Goal: Task Accomplishment & Management: Complete application form

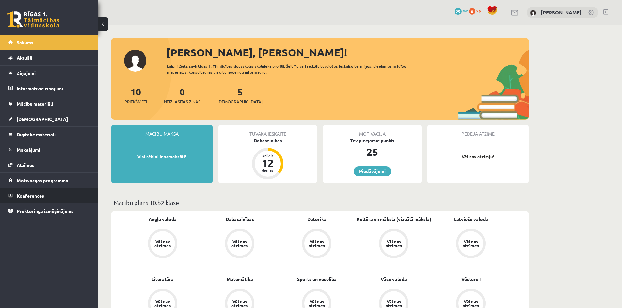
click at [25, 191] on link "Konferences" at bounding box center [48, 195] width 81 height 15
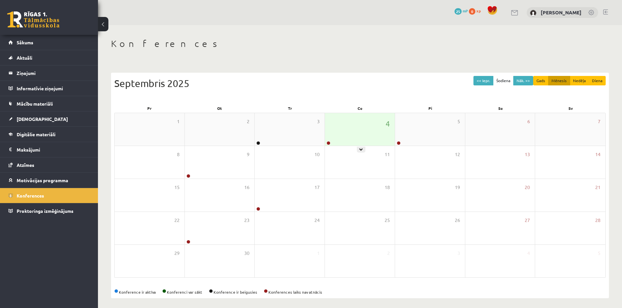
click at [364, 137] on div "4" at bounding box center [360, 129] width 70 height 33
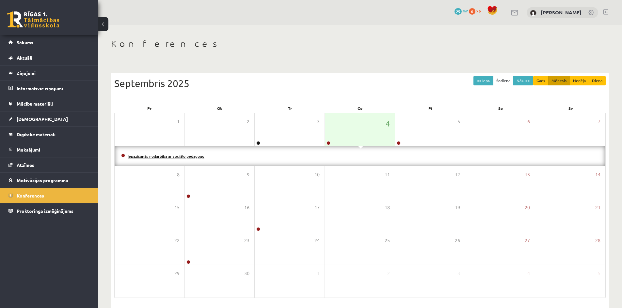
click at [162, 154] on link "Iepazīšanās nodarbība ar sociālo pedagogu" at bounding box center [166, 156] width 77 height 5
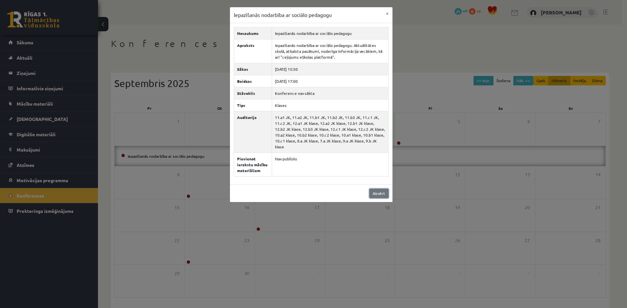
click at [377, 189] on link "Aizvērt" at bounding box center [378, 193] width 19 height 9
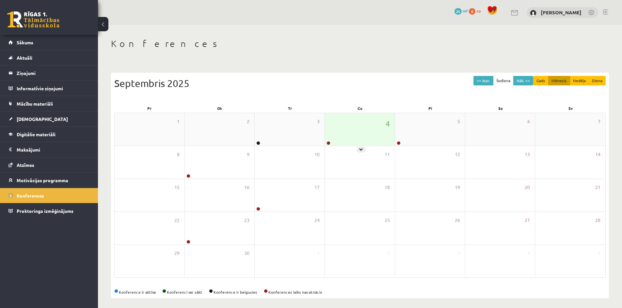
click at [330, 144] on div at bounding box center [328, 143] width 6 height 5
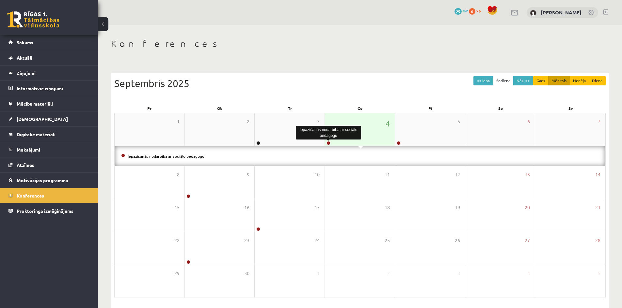
click at [329, 142] on link at bounding box center [328, 143] width 4 height 4
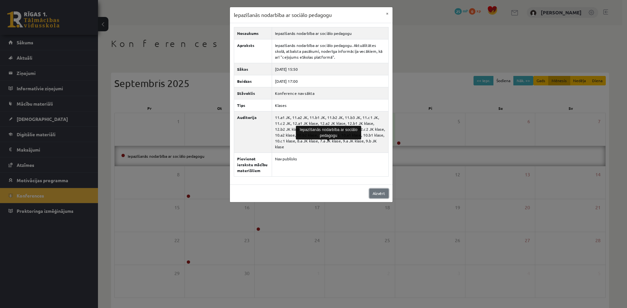
click at [379, 189] on link "Aizvērt" at bounding box center [378, 193] width 19 height 9
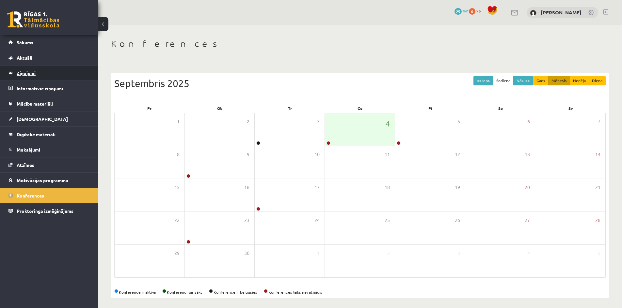
click at [28, 76] on legend "Ziņojumi 0" at bounding box center [53, 73] width 73 height 15
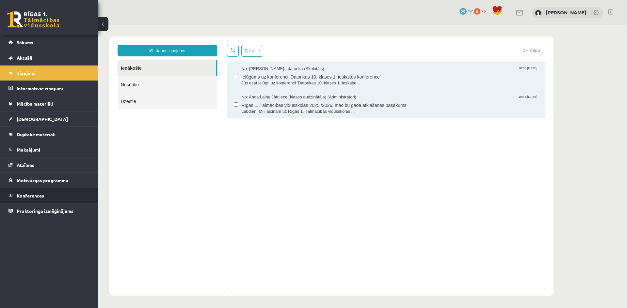
click at [41, 195] on span "Konferences" at bounding box center [30, 196] width 27 height 6
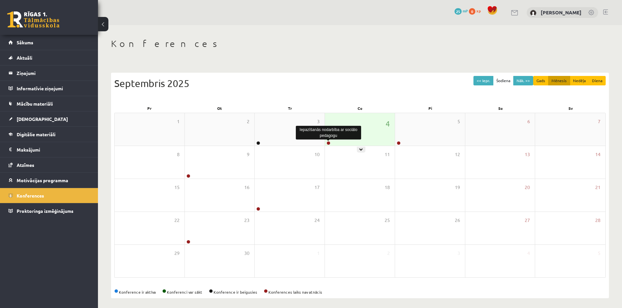
click at [328, 143] on link at bounding box center [328, 143] width 4 height 4
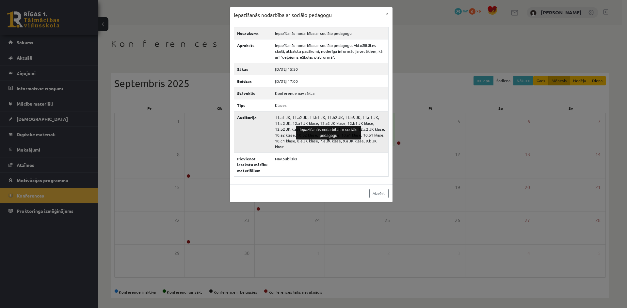
click at [304, 153] on td "Nav publisks" at bounding box center [330, 165] width 117 height 24
click at [318, 144] on td "11.a1 JK, 11.a2 JK, 11.b1 JK, 11.b2 JK, 11.b3 JK, 11.c1 JK, 11.c2 JK, 12.a1 JK …" at bounding box center [330, 131] width 117 height 41
click at [290, 113] on td "11.a1 JK, 11.a2 JK, 11.b1 JK, 11.b2 JK, 11.b3 JK, 11.c1 JK, 11.c2 JK, 12.a1 JK …" at bounding box center [330, 131] width 117 height 41
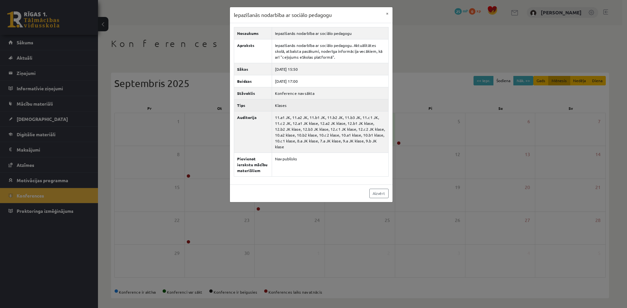
click at [280, 106] on td "Klases" at bounding box center [330, 105] width 117 height 12
drag, startPoint x: 273, startPoint y: 91, endPoint x: 321, endPoint y: 92, distance: 47.7
click at [280, 91] on td "Konference nav sākta" at bounding box center [330, 93] width 117 height 12
drag, startPoint x: 301, startPoint y: 95, endPoint x: 320, endPoint y: 94, distance: 18.3
click at [316, 94] on td "Konference nav sākta" at bounding box center [330, 93] width 117 height 12
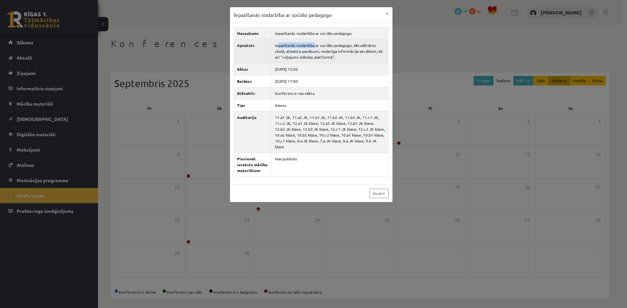
drag, startPoint x: 296, startPoint y: 46, endPoint x: 320, endPoint y: 51, distance: 24.4
click at [317, 48] on td "Iepazīšanās nodarbība ar sociālo pedagogu. Aktuālitātes skolā, atbalsta pasākum…" at bounding box center [330, 51] width 117 height 24
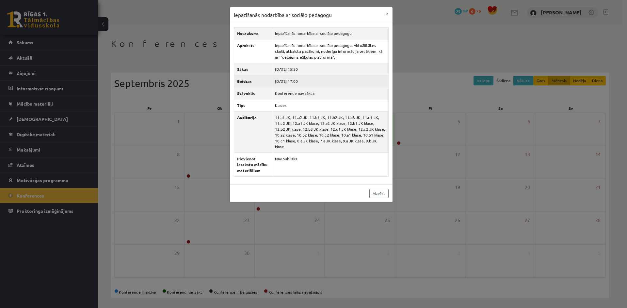
click at [321, 80] on td "2025-09-04 17:00" at bounding box center [330, 81] width 117 height 12
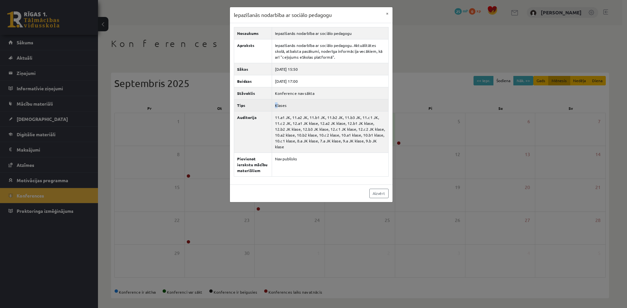
drag, startPoint x: 310, startPoint y: 104, endPoint x: 355, endPoint y: 117, distance: 46.9
click at [327, 105] on td "Klases" at bounding box center [330, 105] width 117 height 12
click at [388, 14] on button "×" at bounding box center [387, 13] width 10 height 12
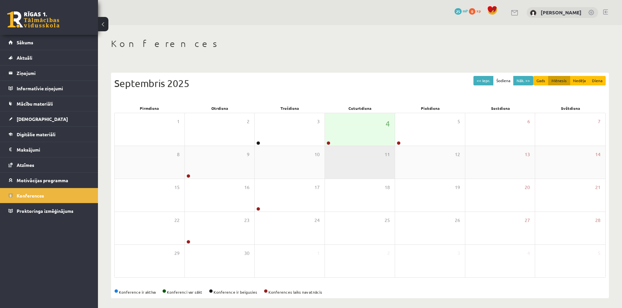
click at [328, 146] on div "11" at bounding box center [360, 162] width 70 height 33
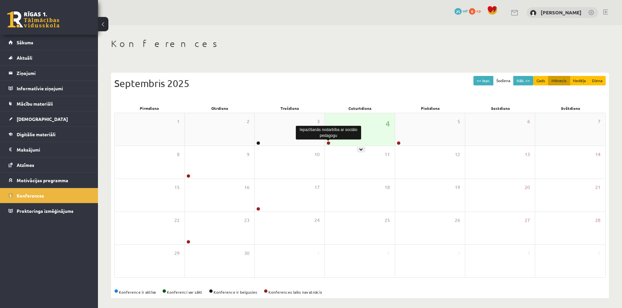
click at [328, 144] on link at bounding box center [328, 143] width 4 height 4
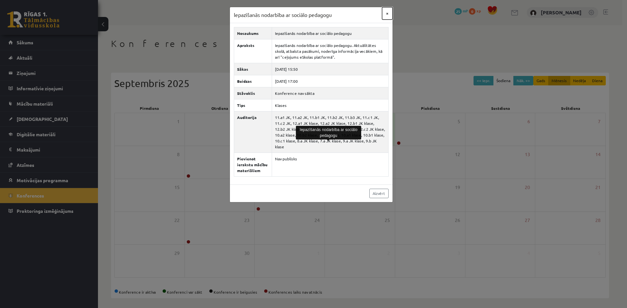
click at [386, 13] on button "×" at bounding box center [387, 13] width 10 height 12
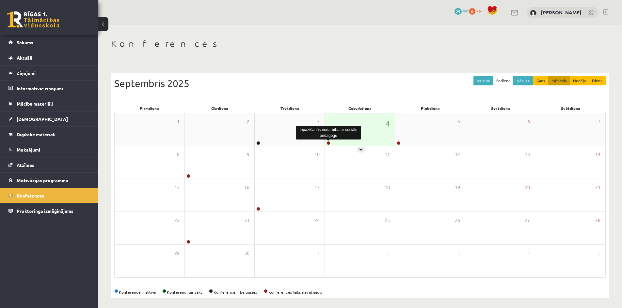
click at [327, 142] on link at bounding box center [328, 143] width 4 height 4
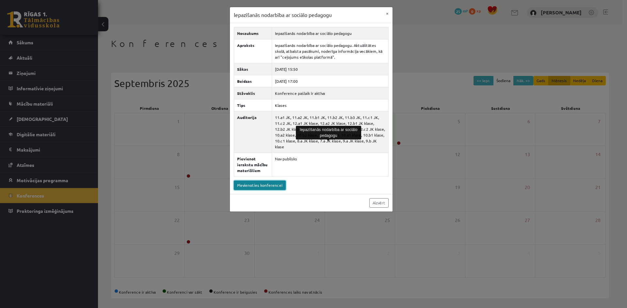
click at [280, 181] on link "Pievienoties konferencei" at bounding box center [260, 185] width 52 height 9
click at [389, 10] on button "×" at bounding box center [387, 13] width 10 height 12
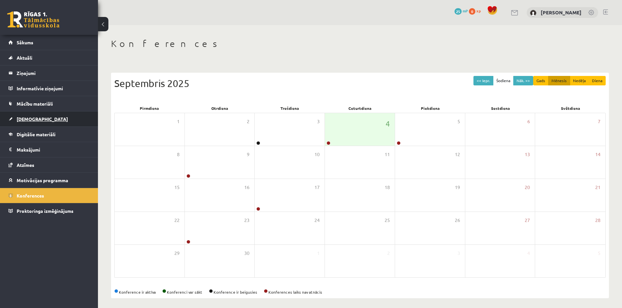
click at [24, 121] on span "[DEMOGRAPHIC_DATA]" at bounding box center [42, 119] width 51 height 6
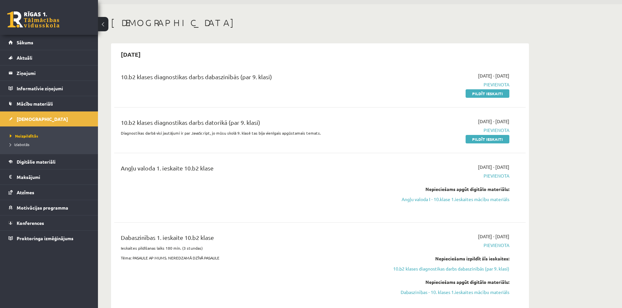
scroll to position [33, 0]
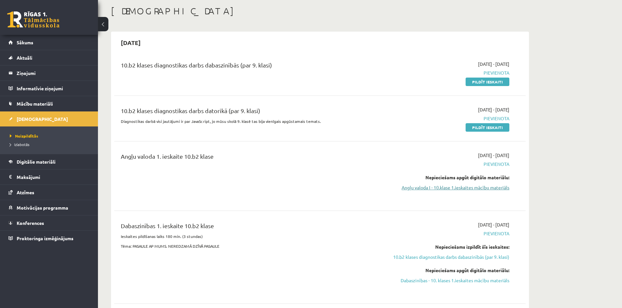
click at [452, 187] on link "Angļu valoda I - 10.klase 1.ieskaites mācību materiāls" at bounding box center [447, 187] width 123 height 7
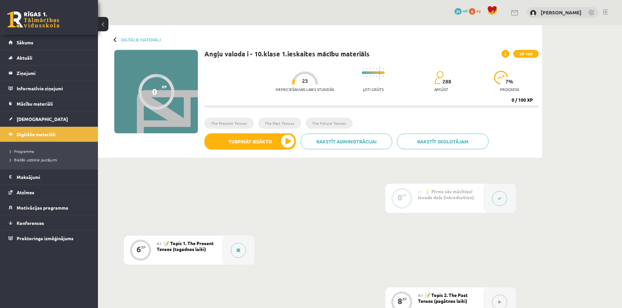
click at [117, 40] on div at bounding box center [116, 39] width 5 height 5
click at [125, 40] on link "Digitālie materiāli" at bounding box center [141, 39] width 40 height 5
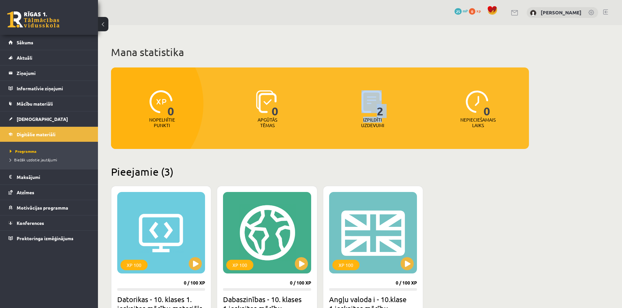
drag, startPoint x: 362, startPoint y: 116, endPoint x: 399, endPoint y: 121, distance: 36.9
click at [399, 121] on div "2 Izpildīti uzdevumi" at bounding box center [372, 109] width 102 height 45
drag, startPoint x: 382, startPoint y: 126, endPoint x: 378, endPoint y: 129, distance: 5.3
click at [384, 126] on p "Izpildīti uzdevumi" at bounding box center [372, 122] width 25 height 11
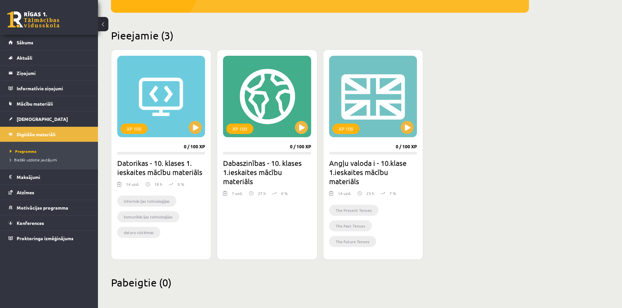
scroll to position [138, 0]
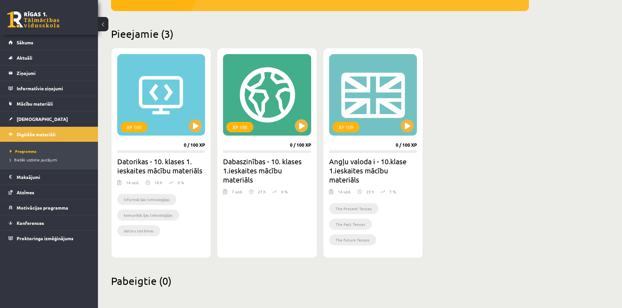
click at [167, 162] on h2 "Datorikas - 10. klases 1. ieskaites mācību materiāls" at bounding box center [161, 166] width 88 height 18
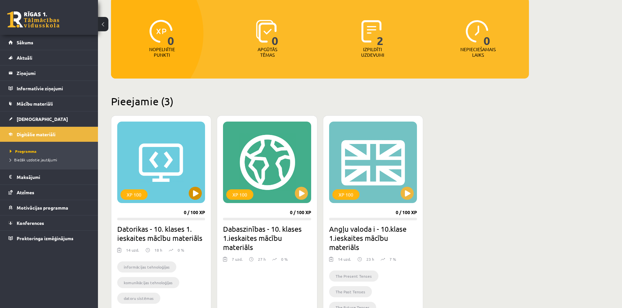
scroll to position [105, 0]
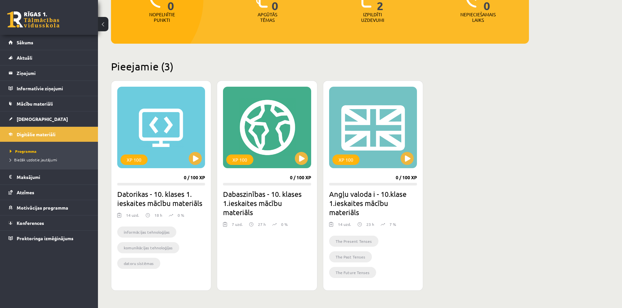
click at [184, 202] on h2 "Datorikas - 10. klases 1. ieskaites mācību materiāls" at bounding box center [161, 199] width 88 height 18
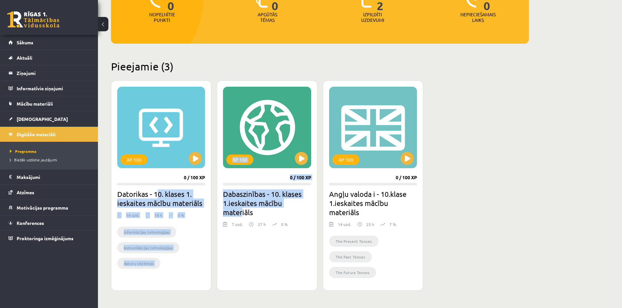
click at [250, 212] on div "XP 100 0 / 100 XP Datorikas - 10. klases 1. ieskaites mācību materiāls 14 uzd. …" at bounding box center [320, 186] width 418 height 211
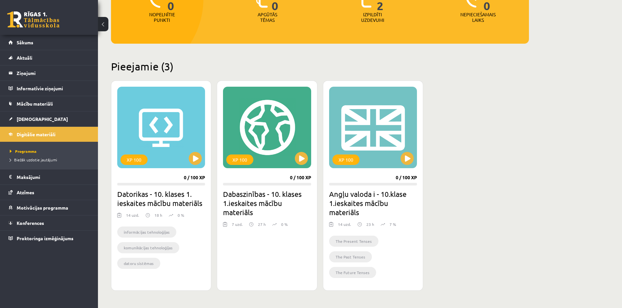
click at [287, 241] on div "XP 100 0 / 100 XP Dabaszinības - 10. klases 1.ieskaites mācību materiāls 7 uzd.…" at bounding box center [267, 186] width 100 height 211
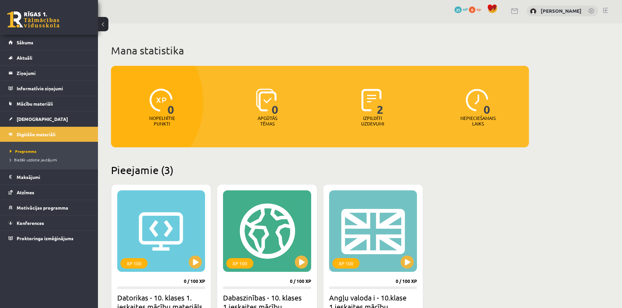
scroll to position [0, 0]
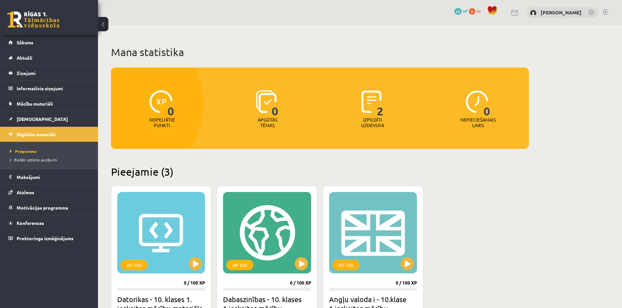
click at [305, 144] on div "0 Nopelnītie punkti 0 Apgūtās tēmas 2 Izpildīti uzdevumi 0 Nepieciešamais laiks" at bounding box center [320, 109] width 418 height 82
drag, startPoint x: 251, startPoint y: 113, endPoint x: 282, endPoint y: 128, distance: 34.5
click at [282, 128] on div "0 Apgūtās tēmas" at bounding box center [267, 109] width 102 height 45
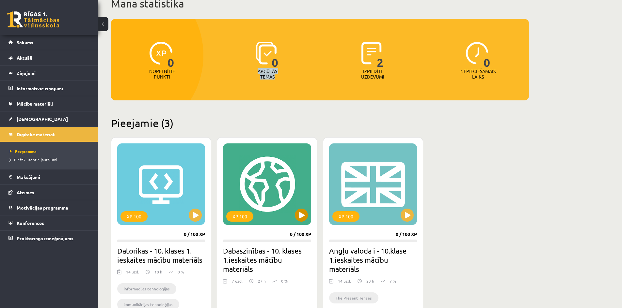
scroll to position [98, 0]
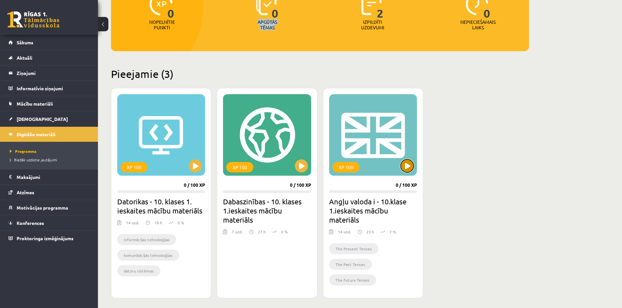
click at [406, 165] on button at bounding box center [406, 166] width 13 height 13
click at [381, 159] on div "XP 100" at bounding box center [373, 135] width 88 height 82
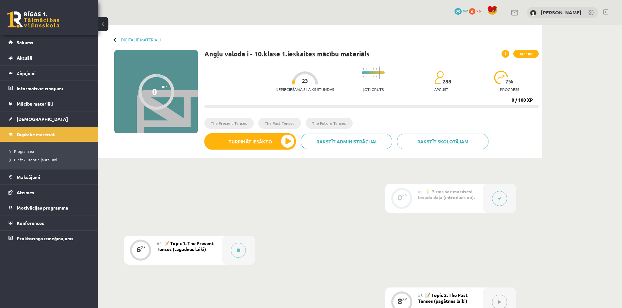
click at [48, 25] on link at bounding box center [33, 19] width 52 height 16
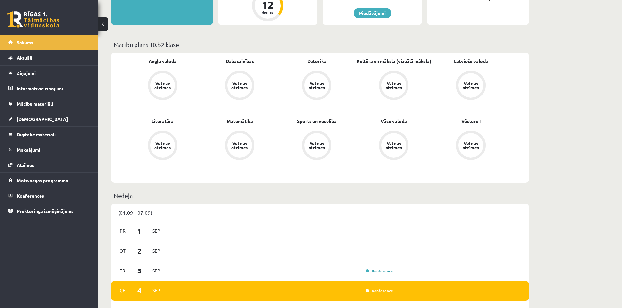
scroll to position [196, 0]
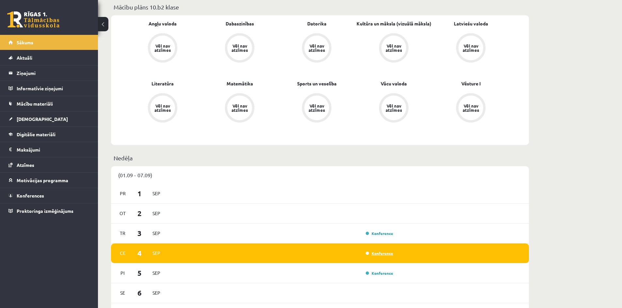
click at [376, 254] on link "Konference" at bounding box center [379, 253] width 27 height 5
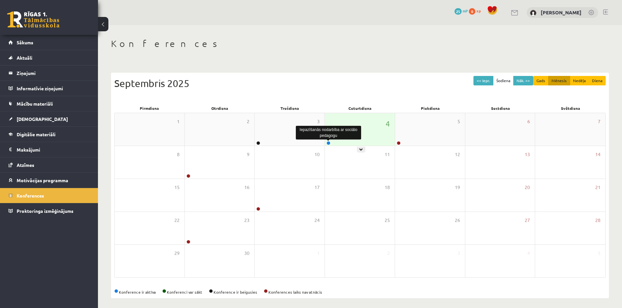
click at [328, 141] on link at bounding box center [328, 143] width 4 height 4
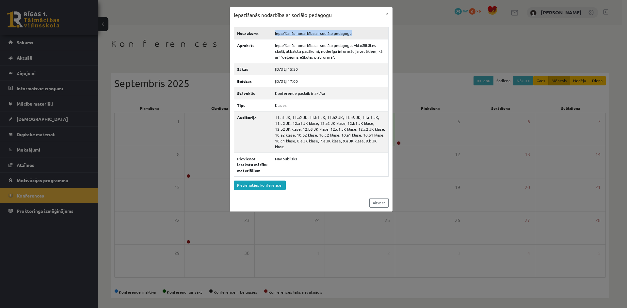
drag, startPoint x: 274, startPoint y: 33, endPoint x: 354, endPoint y: 30, distance: 79.7
click at [354, 30] on td "Iepazīšanās nodarbība ar sociālo pedagogu" at bounding box center [330, 33] width 117 height 12
click at [386, 14] on button "×" at bounding box center [387, 13] width 10 height 12
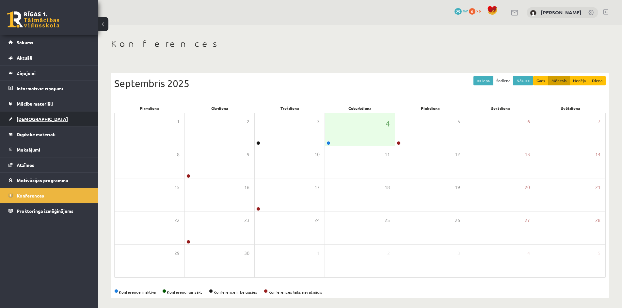
click at [25, 120] on span "[DEMOGRAPHIC_DATA]" at bounding box center [42, 119] width 51 height 6
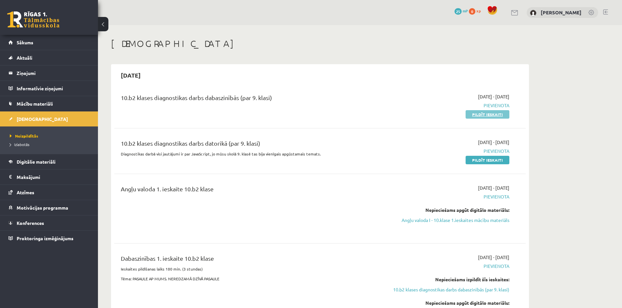
click at [481, 116] on link "Pildīt ieskaiti" at bounding box center [487, 114] width 44 height 8
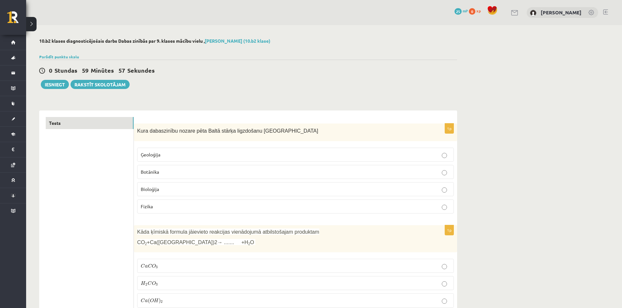
click at [138, 131] on span "Kura dabaszinību nozare pēta Baltā stārķa ligzdošanu [GEOGRAPHIC_DATA]" at bounding box center [227, 131] width 181 height 6
drag, startPoint x: 136, startPoint y: 133, endPoint x: 297, endPoint y: 135, distance: 160.3
click at [297, 135] on div "Kura dabaszinību nozare pēta Baltā stārķa ligzdošanu Latvijā" at bounding box center [295, 133] width 323 height 18
copy span "Kura dabaszinību nozare pēta Baltā stārķa ligzdošanu Latvijā"
drag, startPoint x: 141, startPoint y: 154, endPoint x: 168, endPoint y: 207, distance: 59.5
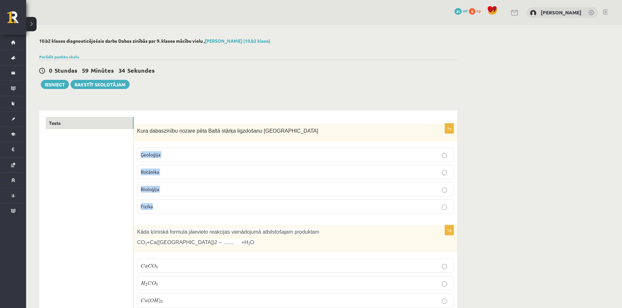
click at [168, 207] on fieldset "Ģeoloģija Botānika Bioloģija Fizika" at bounding box center [295, 180] width 317 height 71
copy fieldset "Ģeoloģija Botānika Bioloģija Fizika"
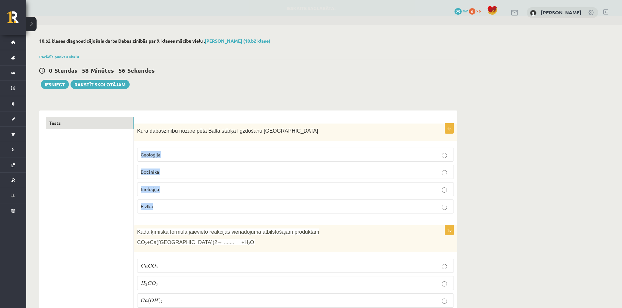
click at [185, 191] on p "Bioloģija" at bounding box center [295, 189] width 309 height 7
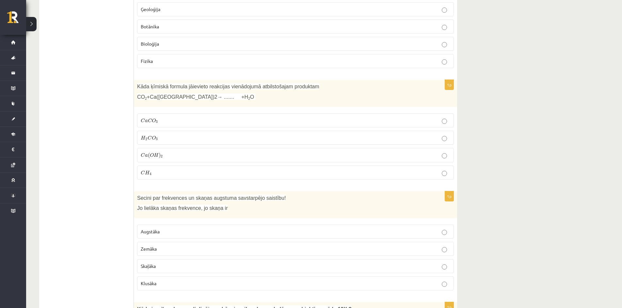
scroll to position [131, 0]
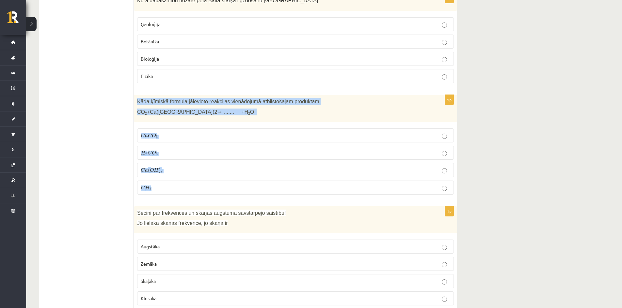
drag, startPoint x: 136, startPoint y: 101, endPoint x: 190, endPoint y: 180, distance: 95.9
click at [190, 180] on div "1p Kāda ķīmiskā formula jāievieto reakcijas vienādojumā atbilstošajam produktam…" at bounding box center [295, 147] width 323 height 105
copy div "Kāda ķīmiskā formula jāievieto reakcijas vienādojumā atbilstošajam produktam CO…"
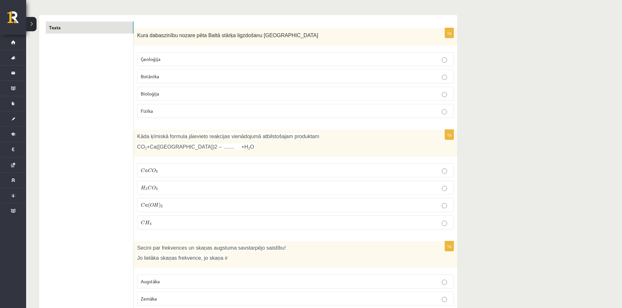
scroll to position [98, 0]
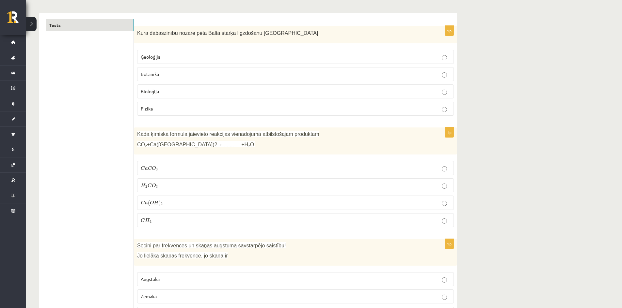
click at [187, 173] on label "C a C O 3 C a C O 3" at bounding box center [295, 168] width 317 height 14
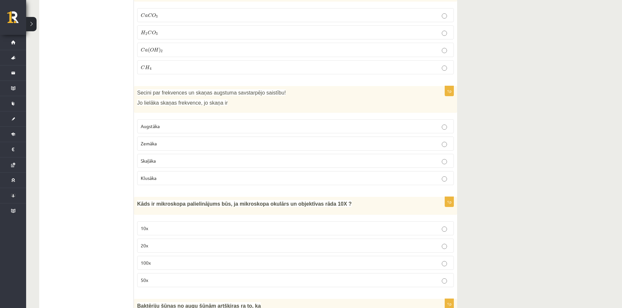
scroll to position [261, 0]
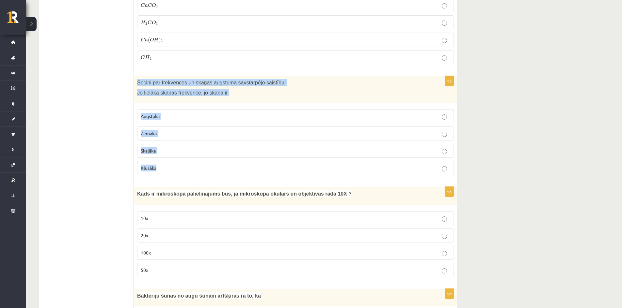
drag, startPoint x: 137, startPoint y: 81, endPoint x: 205, endPoint y: 173, distance: 113.9
click at [205, 173] on div "1p Secini par frekvences un skaņas augstuma savstarpējo saistību! Jo lielāka sk…" at bounding box center [295, 128] width 323 height 105
copy div "Secini par frekvences un skaņas augstuma savstarpējo saistību! Jo lielāka skaņa…"
click at [169, 116] on p "Augstāka" at bounding box center [295, 116] width 309 height 7
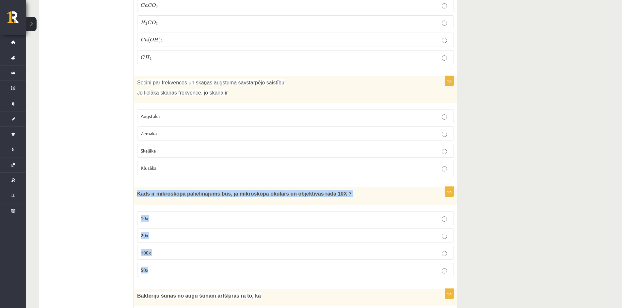
drag, startPoint x: 136, startPoint y: 193, endPoint x: 242, endPoint y: 263, distance: 126.8
click at [242, 263] on div "1p Kāds ir mikroskopa palielinājums būs, ja mikroskopa okulārs un objektīvas rā…" at bounding box center [295, 234] width 323 height 95
copy div "Kāds ir mikroskopa palielinājums būs, ja mikroskopa okulārs un objektīvas rāda …"
click at [170, 252] on p "100x" at bounding box center [295, 253] width 309 height 7
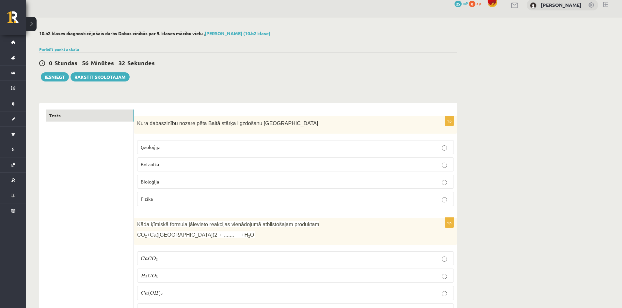
scroll to position [0, 0]
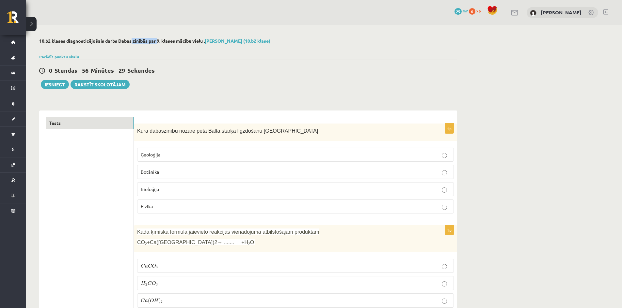
drag, startPoint x: 119, startPoint y: 39, endPoint x: 149, endPoint y: 39, distance: 29.7
click at [149, 39] on h2 "10.b2 klases diagnosticējošais darbs Dabas zinībās par 9. klases mācību vielu ,…" at bounding box center [248, 41] width 418 height 6
drag, startPoint x: 149, startPoint y: 40, endPoint x: 170, endPoint y: 41, distance: 20.3
click at [170, 41] on h2 "10.b2 klases diagnosticējošais darbs Dabas zinībās par 9. klases mācību vielu ,…" at bounding box center [248, 41] width 418 height 6
drag, startPoint x: 192, startPoint y: 70, endPoint x: 247, endPoint y: 111, distance: 68.3
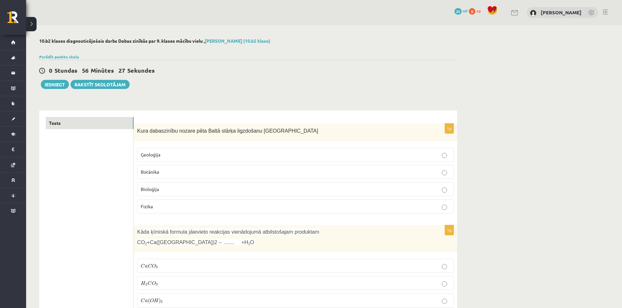
click at [194, 70] on div "0 Stundas 56 Minūtes 27 Sekundes" at bounding box center [248, 71] width 418 height 8
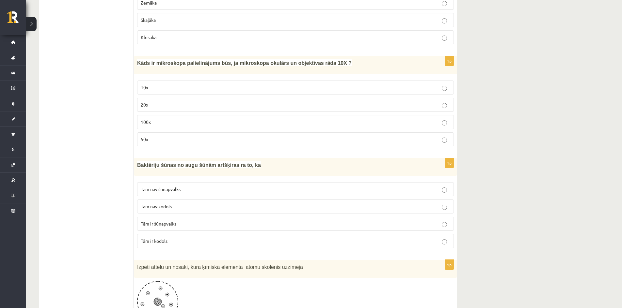
scroll to position [457, 0]
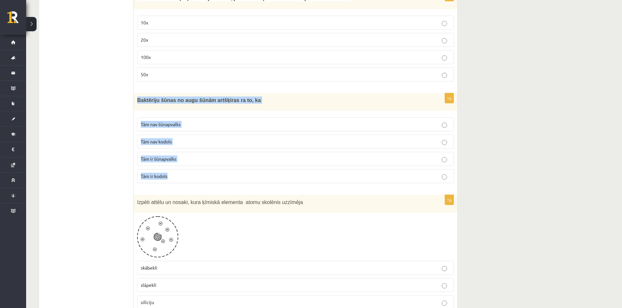
drag, startPoint x: 136, startPoint y: 100, endPoint x: 232, endPoint y: 170, distance: 118.9
click at [237, 176] on div "1p Baktēriju šūnas no augu šūnām artšķiras ra to, ka Tām nav šūnapvalks Tām nav…" at bounding box center [295, 140] width 323 height 95
copy div "Baktēriju šūnas no augu šūnām artšķiras ra to, ka Tām nav šūnapvalks Tām nav ko…"
click at [206, 135] on label "Tām nav kodols" at bounding box center [295, 142] width 317 height 14
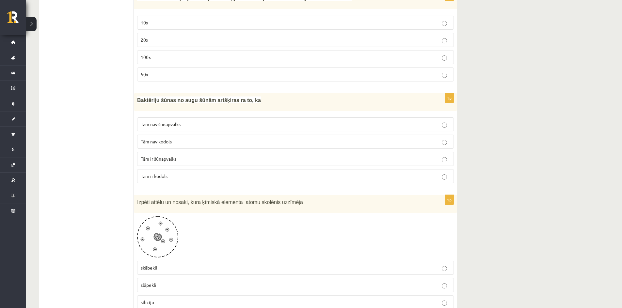
click at [202, 146] on label "Tām nav kodols" at bounding box center [295, 142] width 317 height 14
click at [203, 125] on p "Tām nav šūnapvalks" at bounding box center [295, 124] width 309 height 7
click at [225, 145] on p "Tām nav kodols" at bounding box center [295, 141] width 309 height 7
click at [209, 143] on p "Tām nav kodols" at bounding box center [295, 141] width 309 height 7
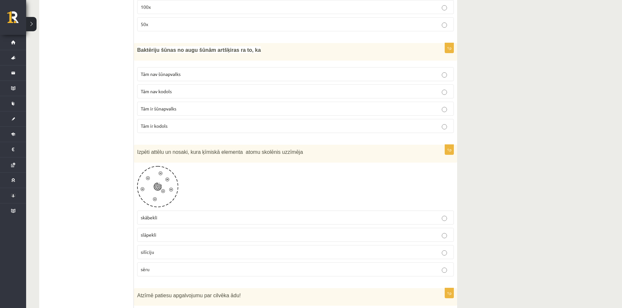
scroll to position [555, 0]
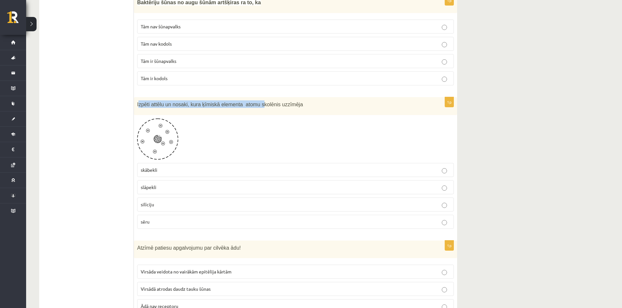
drag, startPoint x: 138, startPoint y: 104, endPoint x: 255, endPoint y: 107, distance: 117.2
click at [255, 107] on span "Izpēti attēlu un nosaki, kura ķīmiskā elementa atomu skolēnis uzzīmēja" at bounding box center [220, 105] width 166 height 6
click at [325, 111] on div "Izpēti attēlu un nosaki, kura ķīmiskā elementa atomu skolēnis uzzīmēja" at bounding box center [295, 106] width 323 height 18
click at [178, 188] on p "slāpekli" at bounding box center [295, 187] width 309 height 7
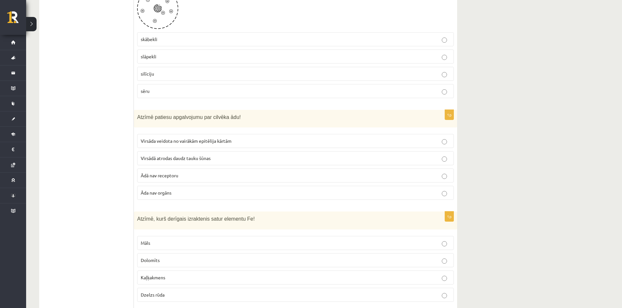
scroll to position [685, 0]
click at [176, 190] on p "Āda nav orgāns" at bounding box center [295, 193] width 309 height 7
drag, startPoint x: 152, startPoint y: 118, endPoint x: 178, endPoint y: 118, distance: 26.1
click at [178, 118] on span "Atzīmē patiesu apgalvojumu par cilvēka ādu!" at bounding box center [189, 118] width 104 height 6
click at [138, 133] on fieldset "Virsāda veidota no vairākām epitēlija kārtām Virsādā atrodas daudz tauku šūnas …" at bounding box center [295, 166] width 317 height 71
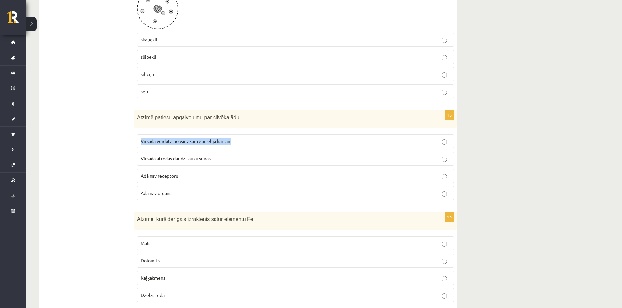
drag, startPoint x: 141, startPoint y: 142, endPoint x: 233, endPoint y: 145, distance: 92.1
click at [233, 145] on label "Virsāda veidota no vairākām epitēlija kārtām" at bounding box center [295, 141] width 317 height 14
drag, startPoint x: 141, startPoint y: 159, endPoint x: 216, endPoint y: 160, distance: 75.4
click at [216, 160] on p "Virsādā atrodas daudz tauku šūnas" at bounding box center [295, 158] width 309 height 7
drag, startPoint x: 153, startPoint y: 179, endPoint x: 181, endPoint y: 182, distance: 28.5
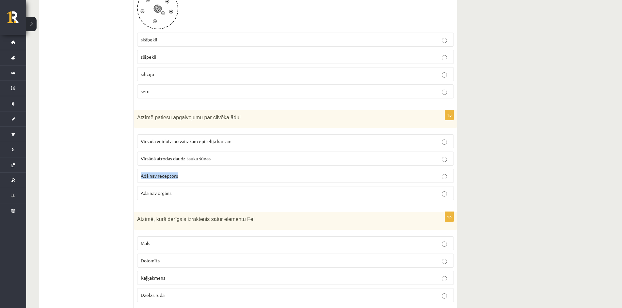
click at [181, 182] on label "Ādā nav receptoru" at bounding box center [295, 176] width 317 height 14
click at [290, 176] on p "Ādā nav receptoru" at bounding box center [295, 176] width 309 height 7
click at [275, 154] on label "Virsādā atrodas daudz tauku šūnas" at bounding box center [295, 159] width 317 height 14
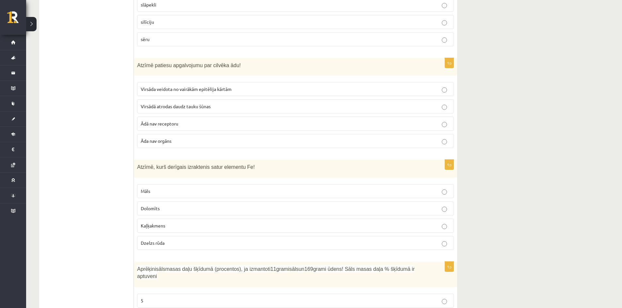
scroll to position [783, 0]
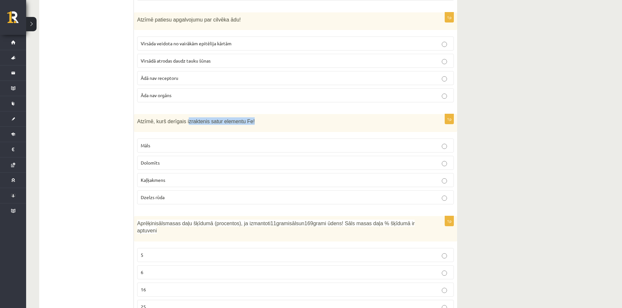
drag, startPoint x: 183, startPoint y: 122, endPoint x: 247, endPoint y: 125, distance: 64.3
click at [247, 125] on p "Atzīmē, kurš derīgais izraktenis satur elementu Fe!" at bounding box center [279, 121] width 284 height 8
copy span "zraktenis satur elementu Fe!"
click at [166, 196] on p "Dzelzs rūda" at bounding box center [295, 197] width 309 height 7
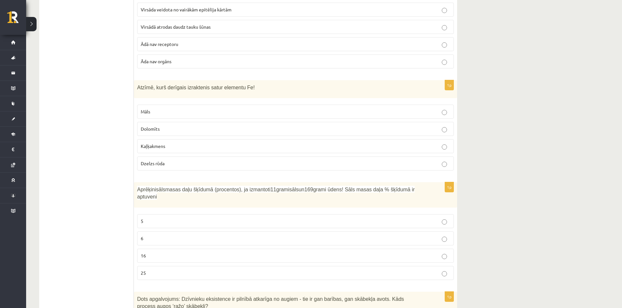
scroll to position [849, 0]
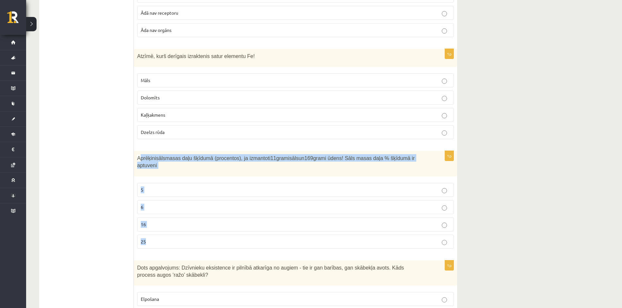
drag, startPoint x: 139, startPoint y: 155, endPoint x: 172, endPoint y: 233, distance: 84.1
click at [172, 233] on div "1p Aprēķini sāls masas daļu šķīdumā (procentos), ja izmantoti 11 grami sāls un …" at bounding box center [295, 202] width 323 height 103
click at [179, 221] on p "16" at bounding box center [295, 224] width 309 height 7
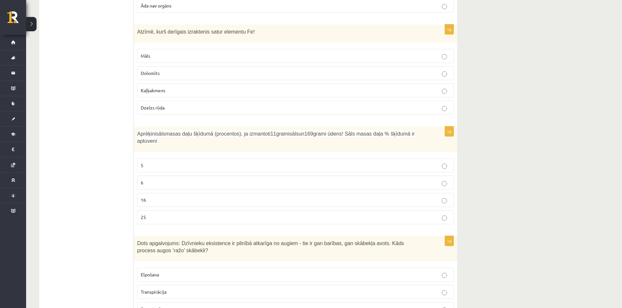
scroll to position [914, 0]
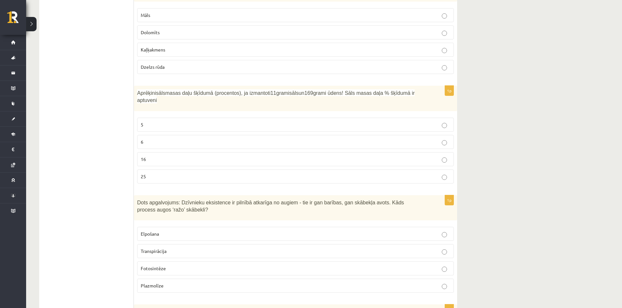
drag, startPoint x: 157, startPoint y: 130, endPoint x: 144, endPoint y: 120, distance: 16.0
click at [157, 135] on label "6" at bounding box center [295, 142] width 317 height 14
click at [160, 135] on label "6" at bounding box center [295, 142] width 317 height 14
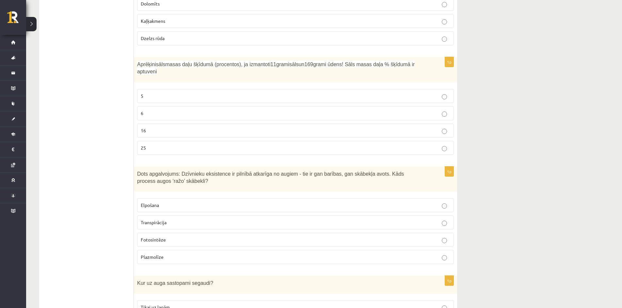
scroll to position [979, 0]
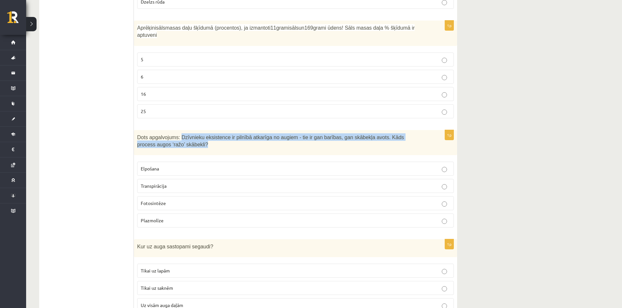
drag, startPoint x: 191, startPoint y: 133, endPoint x: 204, endPoint y: 133, distance: 13.4
click at [206, 135] on p "Dots apgalvojums: Dzīvnieku eksistence ir pilnībā atkarīga no augiem - tie ir g…" at bounding box center [279, 140] width 284 height 15
drag, startPoint x: 245, startPoint y: 136, endPoint x: 234, endPoint y: 133, distance: 11.7
click at [245, 136] on p "Dots apgalvojums: Dzīvnieku eksistence ir pilnībā atkarīga no augiem - tie ir g…" at bounding box center [279, 140] width 284 height 15
click at [277, 136] on p "Dots apgalvojums: Dzīvnieku eksistence ir pilnībā atkarīga no augiem - tie ir g…" at bounding box center [279, 140] width 284 height 15
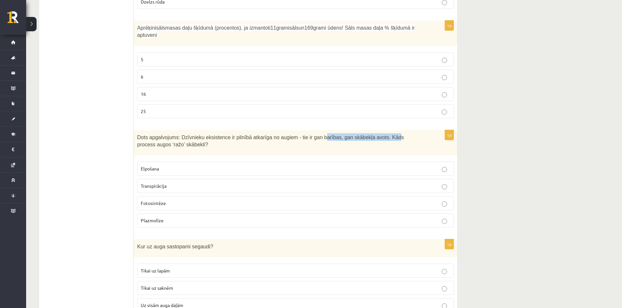
drag, startPoint x: 320, startPoint y: 133, endPoint x: 376, endPoint y: 130, distance: 56.2
click at [375, 135] on span "Dots apgalvojums: Dzīvnieku eksistence ir pilnībā atkarīga no augiem - tie ir g…" at bounding box center [270, 141] width 267 height 13
drag, startPoint x: 389, startPoint y: 131, endPoint x: 404, endPoint y: 135, distance: 16.2
click at [403, 135] on span "Dots apgalvojums: Dzīvnieku eksistence ir pilnībā atkarīga no augiem - tie ir g…" at bounding box center [270, 141] width 267 height 13
click at [417, 135] on p "Dots apgalvojums: Dzīvnieku eksistence ir pilnībā atkarīga no augiem - tie ir g…" at bounding box center [279, 140] width 284 height 15
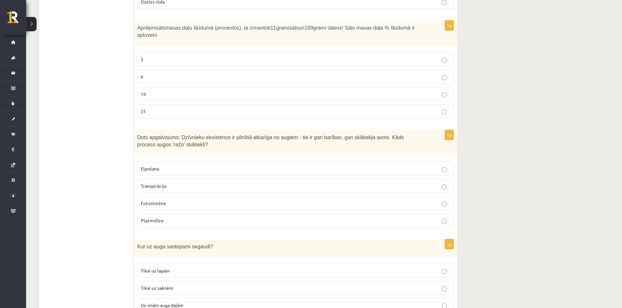
click at [173, 165] on p "Elpošana" at bounding box center [295, 168] width 309 height 7
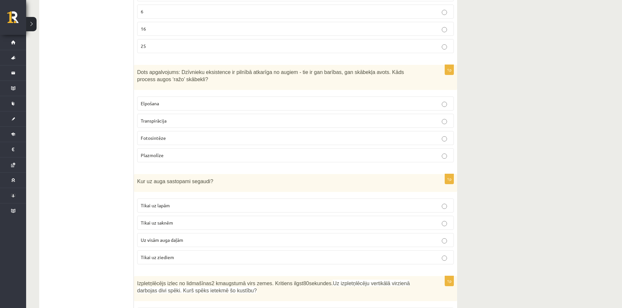
scroll to position [1077, 0]
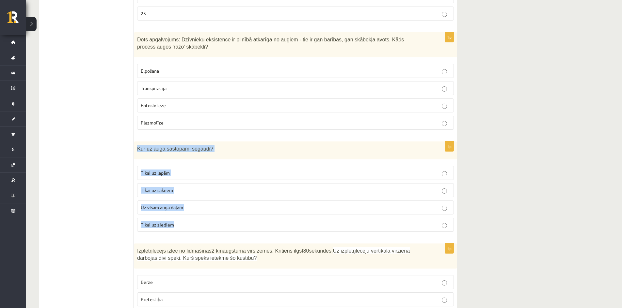
drag, startPoint x: 138, startPoint y: 141, endPoint x: 184, endPoint y: 212, distance: 85.3
click at [184, 212] on div "1p Kur uz auga sastopami segaudi? Tikai uz lapām Tikai uz saknēm Uz visām auga …" at bounding box center [295, 190] width 323 height 96
copy div "Kur uz auga sastopami segaudi? Tikai uz lapām Tikai uz saknēm Uz visām auga daļ…"
click at [189, 204] on p "Uz visām auga daļām" at bounding box center [295, 207] width 309 height 7
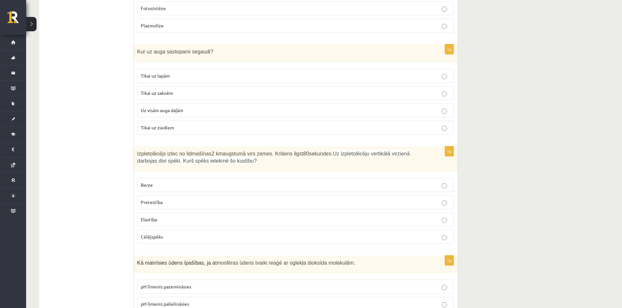
scroll to position [1175, 0]
drag, startPoint x: 145, startPoint y: 148, endPoint x: 210, endPoint y: 146, distance: 64.3
click at [209, 150] on span "Izpletņlēcējs izlec no lidmašīnas 2 km augstumā virs zemes. Kritiens ilgst 80 s…" at bounding box center [234, 153] width 195 height 6
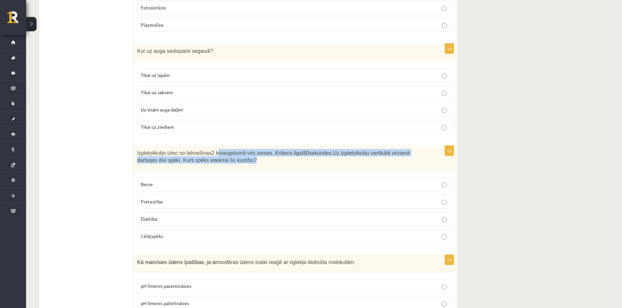
drag, startPoint x: 214, startPoint y: 148, endPoint x: 254, endPoint y: 157, distance: 40.9
click at [254, 157] on div "Izpletņlēcējs izlec no lidmašīnas 2 km augstumā virs zemes. Kritiens ilgst 80 s…" at bounding box center [295, 158] width 323 height 25
click at [248, 151] on p "Izpletņlēcējs izlec no lidmašīnas 2 km augstumā virs zemes. Kritiens ilgst 80 s…" at bounding box center [279, 156] width 284 height 15
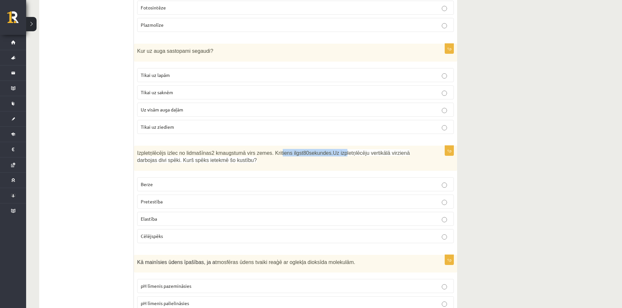
drag, startPoint x: 276, startPoint y: 145, endPoint x: 333, endPoint y: 146, distance: 57.1
click at [333, 149] on p "Izpletņlēcējs izlec no lidmašīnas 2 km augstumā virs zemes. Kritiens ilgst 80 s…" at bounding box center [279, 156] width 284 height 15
click at [377, 150] on p "Izpletņlēcējs izlec no lidmašīnas 2 km augstumā virs zemes. Kritiens ilgst 80 s…" at bounding box center [279, 156] width 284 height 15
drag, startPoint x: 376, startPoint y: 143, endPoint x: 417, endPoint y: 148, distance: 41.3
click at [410, 150] on span "Uz izpletņlēcēju vertikālā virzienā darbojas divi spēki. Kurš spēks ietekmē šo …" at bounding box center [273, 156] width 273 height 13
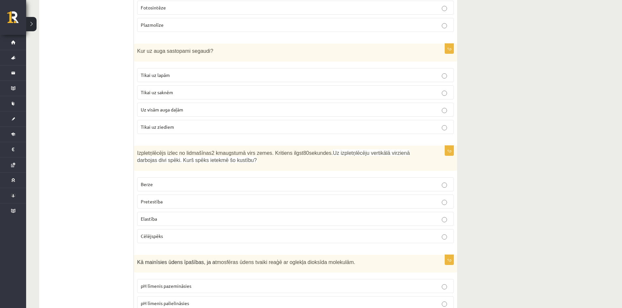
click at [272, 156] on p "Izpletņlēcējs izlec no lidmašīnas 2 km augstumā virs zemes. Kritiens ilgst 80 s…" at bounding box center [279, 156] width 284 height 15
drag, startPoint x: 174, startPoint y: 151, endPoint x: 226, endPoint y: 156, distance: 51.5
click at [226, 156] on div "Izpletņlēcējs izlec no lidmašīnas 2 km augstumā virs zemes. Kritiens ilgst 80 s…" at bounding box center [295, 158] width 323 height 25
click at [226, 156] on p "Izpletņlēcējs izlec no lidmašīnas 2 km augstumā virs zemes. Kritiens ilgst 80 s…" at bounding box center [279, 156] width 284 height 15
click at [188, 198] on p "Pretestība" at bounding box center [295, 201] width 309 height 7
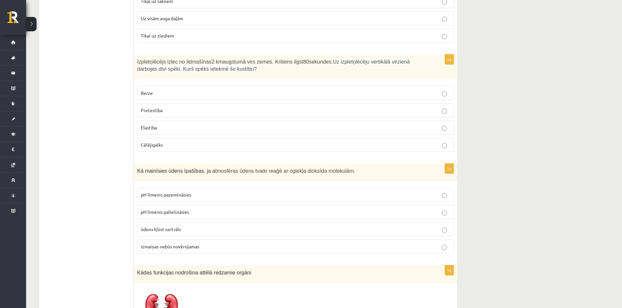
scroll to position [1269, 0]
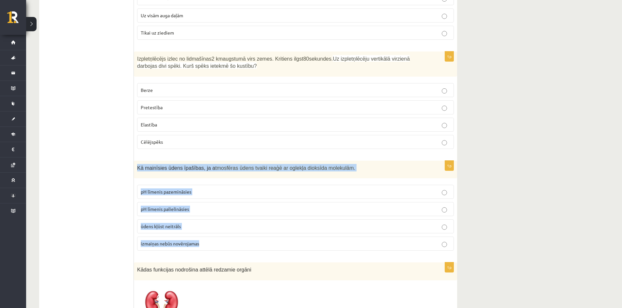
drag, startPoint x: 144, startPoint y: 163, endPoint x: 223, endPoint y: 236, distance: 107.1
click at [223, 236] on div "1p Kā mainīsies ūdens īpašības, ja a tmosfēras ūdens tvaiki reaģē ar oglekļa di…" at bounding box center [295, 209] width 323 height 96
copy div "Kā mainīsies ūdens īpašības, ja a tmosfēras ūdens tvaiki reaģē ar oglekļa dioks…"
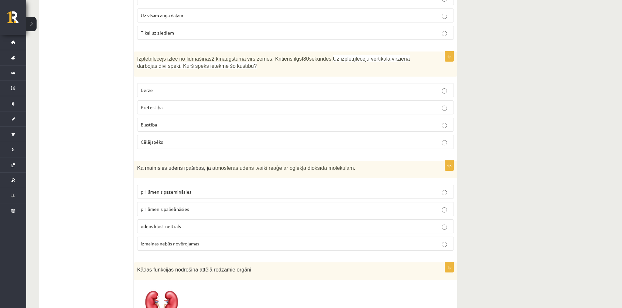
drag, startPoint x: 545, startPoint y: 134, endPoint x: 550, endPoint y: 132, distance: 5.4
click at [193, 189] on p "pH līmenis pazemināsies" at bounding box center [295, 192] width 309 height 7
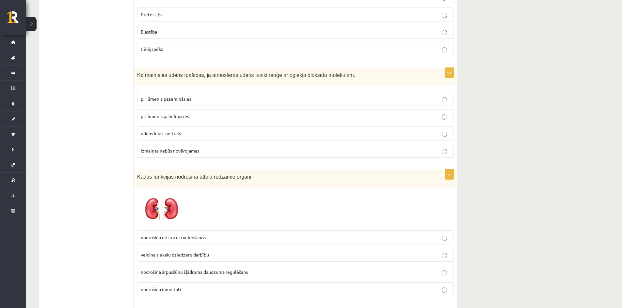
scroll to position [1432, 0]
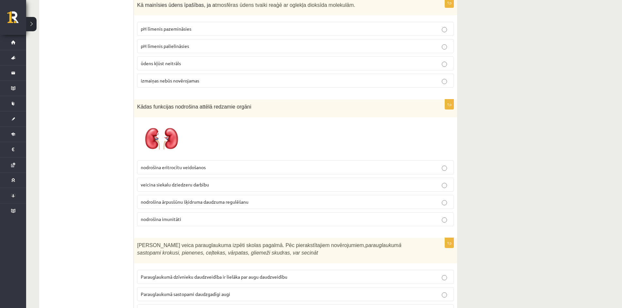
click at [213, 181] on p "veicina siekalu dziedzeru darbību" at bounding box center [295, 184] width 309 height 7
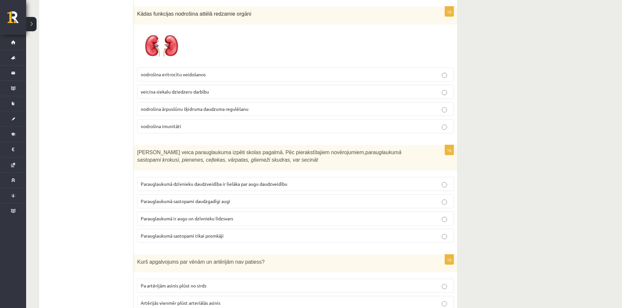
scroll to position [1530, 0]
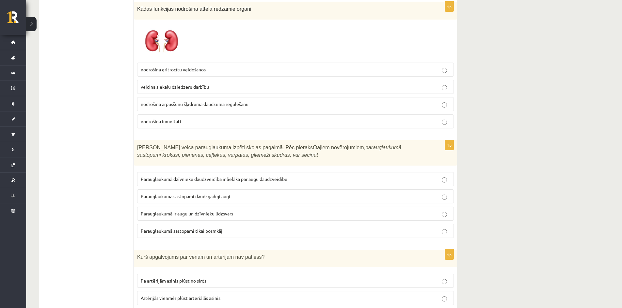
click at [197, 177] on label "Parauglaukumā dzīvnieku daudzveidība ir lielāka par augu daudzveidību" at bounding box center [295, 179] width 317 height 14
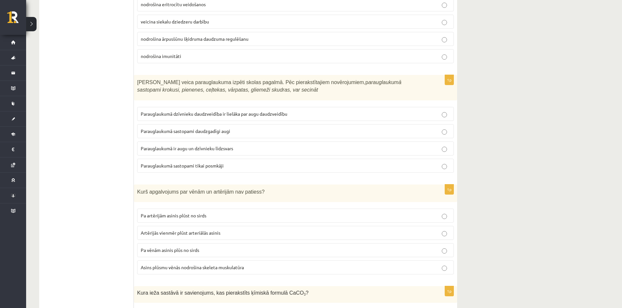
click at [198, 213] on span "Pa artērijām asinis plūst no sirds" at bounding box center [174, 216] width 66 height 6
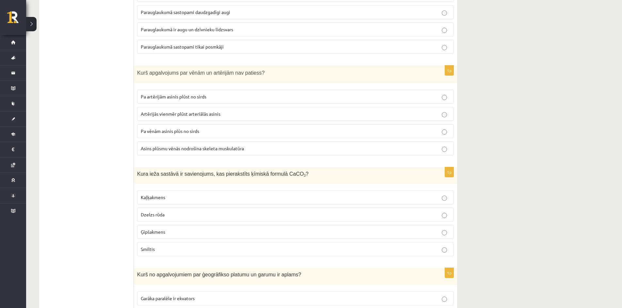
scroll to position [1759, 0]
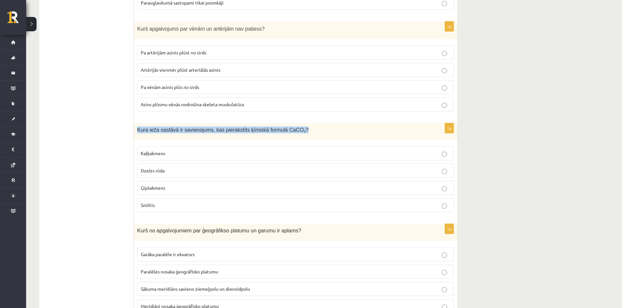
drag, startPoint x: 141, startPoint y: 121, endPoint x: 291, endPoint y: 124, distance: 150.5
click at [291, 124] on div "Kura ieža sastāvā ir savienojums, kas pierakstīts ķīmiskā formulā CaCO 3 ?" at bounding box center [295, 131] width 323 height 17
click at [291, 127] on p "Kura ieža sastāvā ir savienojums, kas pierakstīts ķīmiskā formulā CaCO 3 ?" at bounding box center [279, 130] width 284 height 7
drag, startPoint x: 272, startPoint y: 136, endPoint x: 273, endPoint y: 131, distance: 5.2
click at [273, 135] on div "1p Kura ieža sastāvā ir savienojums, kas pierakstīts ķīmiskā formulā CaCO 3 ? K…" at bounding box center [295, 170] width 323 height 94
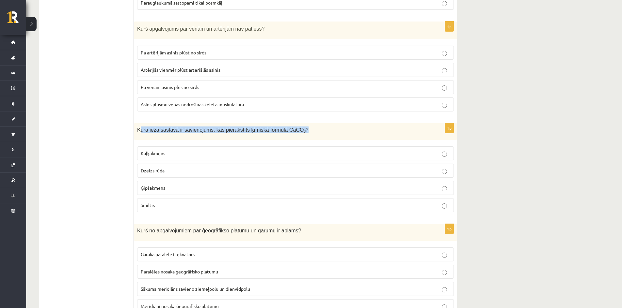
drag, startPoint x: 143, startPoint y: 122, endPoint x: 271, endPoint y: 119, distance: 128.0
click at [326, 130] on div "Kura ieža sastāvā ir savienojums, kas pierakstīts ķīmiskā formulā CaCO 3 ?" at bounding box center [295, 131] width 323 height 17
click at [162, 150] on span "Kaļķakmens" at bounding box center [153, 153] width 24 height 6
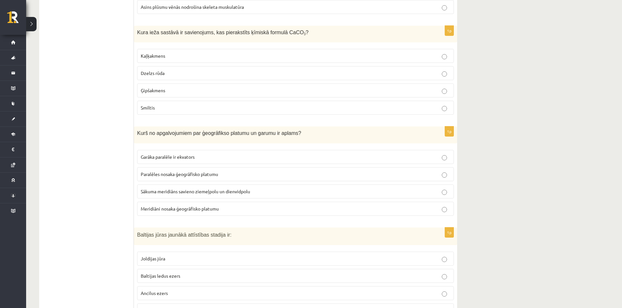
scroll to position [1857, 0]
drag, startPoint x: 181, startPoint y: 124, endPoint x: 288, endPoint y: 121, distance: 106.8
click at [288, 126] on div "Kurš no apgalvojumiem par ģeogrāfikso platumu un garumu ir aplams?" at bounding box center [295, 134] width 323 height 17
click at [296, 130] on p "Kurš no apgalvojumiem par ģeogrāfikso platumu un garumu ir aplams?" at bounding box center [279, 133] width 284 height 7
click at [231, 134] on div "Kurš no apgalvojumiem par ģeogrāfikso platumu un garumu ir aplams?" at bounding box center [295, 134] width 323 height 17
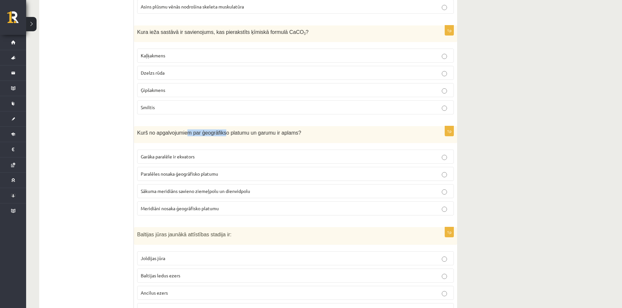
drag, startPoint x: 184, startPoint y: 127, endPoint x: 220, endPoint y: 125, distance: 36.3
click at [220, 130] on span "Kurš no apgalvojumiem par ģeogrāfikso platumu un garumu ir aplams?" at bounding box center [219, 133] width 164 height 6
drag, startPoint x: 223, startPoint y: 127, endPoint x: 245, endPoint y: 129, distance: 21.6
click at [244, 130] on span "Kurš no apgalvojumiem par ģeogrāfikso platumu un garumu ir aplams?" at bounding box center [219, 133] width 164 height 6
drag, startPoint x: 254, startPoint y: 132, endPoint x: 287, endPoint y: 133, distance: 33.0
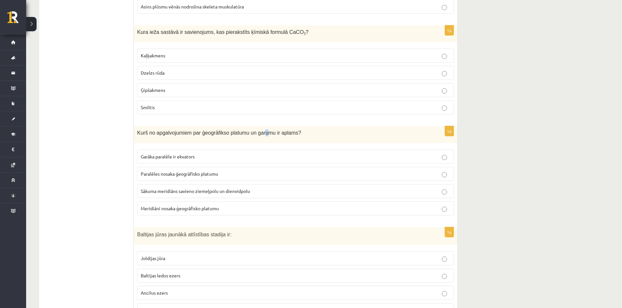
click at [275, 133] on div "Kurš no apgalvojumiem par ģeogrāfikso platumu un garumu ir aplams?" at bounding box center [295, 134] width 323 height 17
drag, startPoint x: 223, startPoint y: 125, endPoint x: 307, endPoint y: 133, distance: 84.6
click at [305, 133] on div "Kurš no apgalvojumiem par ģeogrāfikso platumu un garumu ir aplams?" at bounding box center [295, 134] width 323 height 17
click at [300, 130] on p "Kurš no apgalvojumiem par ģeogrāfikso platumu un garumu ir aplams?" at bounding box center [279, 133] width 284 height 7
drag, startPoint x: 140, startPoint y: 126, endPoint x: 180, endPoint y: 124, distance: 40.2
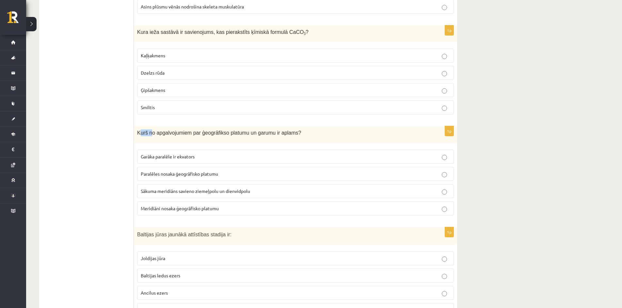
click at [172, 130] on span "Kurš no apgalvojumiem par ģeogrāfikso platumu un garumu ir aplams?" at bounding box center [219, 133] width 164 height 6
drag, startPoint x: 199, startPoint y: 125, endPoint x: 234, endPoint y: 126, distance: 34.6
click at [232, 130] on span "Kurš no apgalvojumiem par ģeogrāfikso platumu un garumu ir aplams?" at bounding box center [219, 133] width 164 height 6
click at [307, 130] on p "Kurš no apgalvojumiem par ģeogrāfikso platumu un garumu ir aplams?" at bounding box center [279, 133] width 284 height 7
click at [309, 130] on p "Kurš no apgalvojumiem par ģeogrāfikso platumu un garumu ir aplams?" at bounding box center [279, 133] width 284 height 7
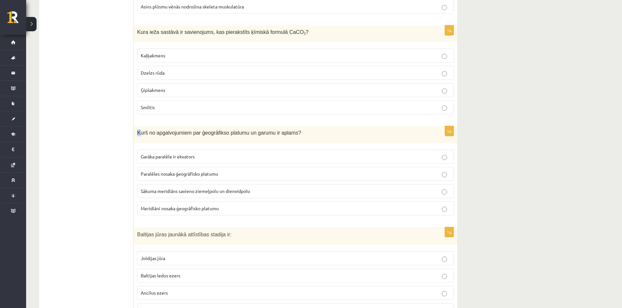
drag, startPoint x: 136, startPoint y: 124, endPoint x: 168, endPoint y: 127, distance: 31.8
click at [166, 126] on div "Kurš no apgalvojumiem par ģeogrāfikso platumu un garumu ir aplams?" at bounding box center [295, 134] width 323 height 17
click at [216, 129] on div "Kurš no apgalvojumiem par ģeogrāfikso platumu un garumu ir aplams?" at bounding box center [295, 134] width 323 height 17
drag, startPoint x: 226, startPoint y: 126, endPoint x: 252, endPoint y: 126, distance: 25.5
click at [251, 130] on span "Kurš no apgalvojumiem par ģeogrāfikso platumu un garumu ir aplams?" at bounding box center [219, 133] width 164 height 6
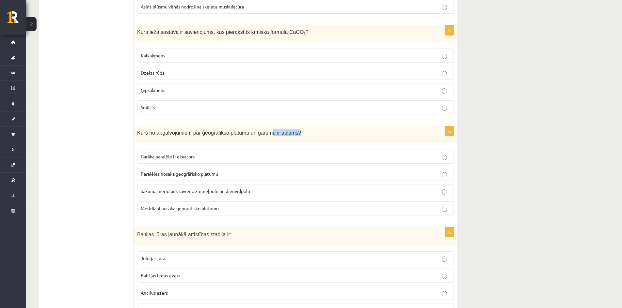
click at [311, 130] on p "Kurš no apgalvojumiem par ģeogrāfikso platumu un garumu ir aplams?" at bounding box center [279, 133] width 284 height 7
drag, startPoint x: 194, startPoint y: 124, endPoint x: 152, endPoint y: 125, distance: 41.5
click at [153, 130] on span "Kurš no apgalvojumiem par ģeogrāfikso platumu un garumu ir aplams?" at bounding box center [219, 133] width 164 height 6
click at [187, 126] on div "Kurš no apgalvojumiem par ģeogrāfikso platumu un garumu ir aplams?" at bounding box center [295, 134] width 323 height 17
drag, startPoint x: 179, startPoint y: 123, endPoint x: 236, endPoint y: 123, distance: 57.1
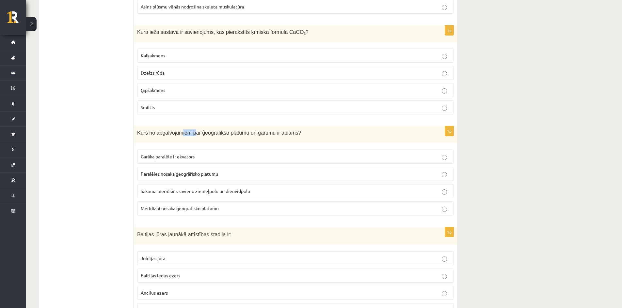
click at [225, 130] on span "Kurš no apgalvojumiem par ģeogrāfikso platumu un garumu ir aplams?" at bounding box center [219, 133] width 164 height 6
drag, startPoint x: 159, startPoint y: 122, endPoint x: 242, endPoint y: 127, distance: 82.7
click at [236, 127] on div "Kurš no apgalvojumiem par ģeogrāfikso platumu un garumu ir aplams?" at bounding box center [295, 134] width 323 height 17
drag, startPoint x: 245, startPoint y: 129, endPoint x: 190, endPoint y: 127, distance: 55.5
click at [204, 130] on p "Kurš no apgalvojumiem par ģeogrāfikso platumu un garumu ir aplams?" at bounding box center [279, 133] width 284 height 7
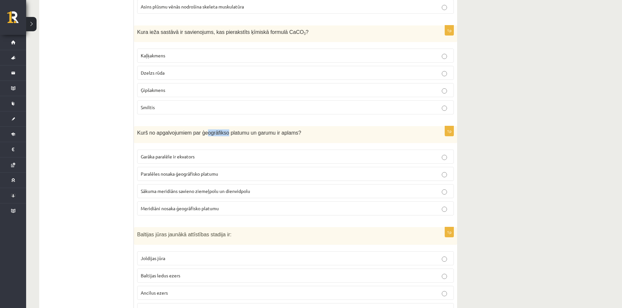
click at [262, 130] on span "Kurš no apgalvojumiem par ģeogrāfikso platumu un garumu ir aplams?" at bounding box center [219, 133] width 164 height 6
drag, startPoint x: 229, startPoint y: 129, endPoint x: 253, endPoint y: 131, distance: 23.9
click at [251, 130] on div "Kurš no apgalvojumiem par ģeogrāfikso platumu un garumu ir aplams?" at bounding box center [295, 134] width 323 height 17
drag, startPoint x: 217, startPoint y: 124, endPoint x: 228, endPoint y: 125, distance: 10.8
click at [233, 130] on span "Kurš no apgalvojumiem par ģeogrāfikso platumu un garumu ir aplams?" at bounding box center [219, 133] width 164 height 6
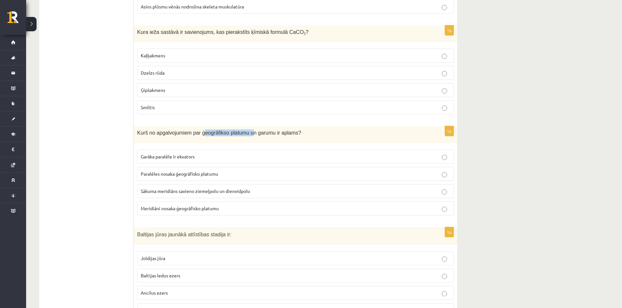
drag, startPoint x: 228, startPoint y: 127, endPoint x: 181, endPoint y: 126, distance: 46.3
click at [190, 130] on span "Kurš no apgalvojumiem par ģeogrāfikso platumu un garumu ir aplams?" at bounding box center [219, 133] width 164 height 6
drag, startPoint x: 181, startPoint y: 126, endPoint x: 243, endPoint y: 128, distance: 61.7
click at [241, 130] on span "Kurš no apgalvojumiem par ģeogrāfikso platumu un garumu ir aplams?" at bounding box center [219, 133] width 164 height 6
drag, startPoint x: 255, startPoint y: 128, endPoint x: 154, endPoint y: 127, distance: 101.2
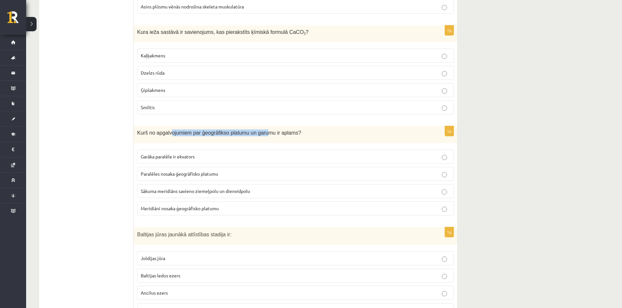
click at [154, 130] on span "Kurš no apgalvojumiem par ģeogrāfikso platumu un garumu ir aplams?" at bounding box center [219, 133] width 164 height 6
drag, startPoint x: 257, startPoint y: 124, endPoint x: 148, endPoint y: 131, distance: 109.5
click at [146, 131] on div "Kurš no apgalvojumiem par ģeogrāfikso platumu un garumu ir aplams?" at bounding box center [295, 134] width 323 height 17
drag, startPoint x: 228, startPoint y: 126, endPoint x: 184, endPoint y: 124, distance: 44.4
click at [200, 130] on span "Kurš no apgalvojumiem par ģeogrāfikso platumu un garumu ir aplams?" at bounding box center [219, 133] width 164 height 6
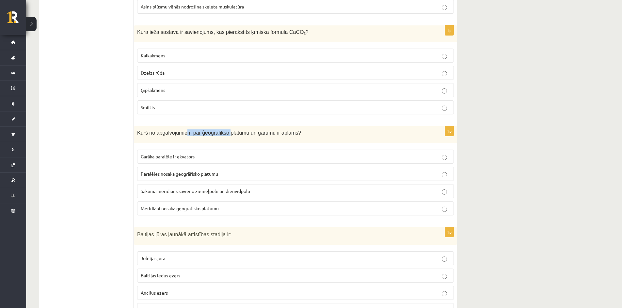
drag, startPoint x: 184, startPoint y: 124, endPoint x: 248, endPoint y: 123, distance: 64.3
click at [247, 130] on span "Kurš no apgalvojumiem par ģeogrāfikso platumu un garumu ir aplams?" at bounding box center [219, 133] width 164 height 6
drag, startPoint x: 193, startPoint y: 124, endPoint x: 153, endPoint y: 123, distance: 39.2
click at [167, 130] on span "Kurš no apgalvojumiem par ģeogrāfikso platumu un garumu ir aplams?" at bounding box center [219, 133] width 164 height 6
drag, startPoint x: 179, startPoint y: 123, endPoint x: 216, endPoint y: 124, distance: 37.5
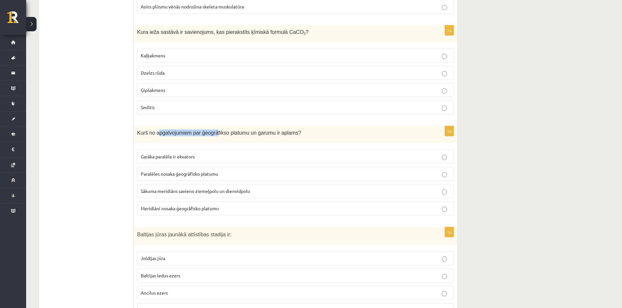
click at [212, 130] on span "Kurš no apgalvojumiem par ģeogrāfikso platumu un garumu ir aplams?" at bounding box center [219, 133] width 164 height 6
drag, startPoint x: 216, startPoint y: 124, endPoint x: 144, endPoint y: 128, distance: 72.5
click at [167, 129] on div "Kurš no apgalvojumiem par ģeogrāfikso platumu un garumu ir aplams?" at bounding box center [295, 134] width 323 height 17
drag, startPoint x: 170, startPoint y: 126, endPoint x: 226, endPoint y: 127, distance: 56.1
click at [221, 130] on span "Kurš no apgalvojumiem par ģeogrāfikso platumu un garumu ir aplams?" at bounding box center [219, 133] width 164 height 6
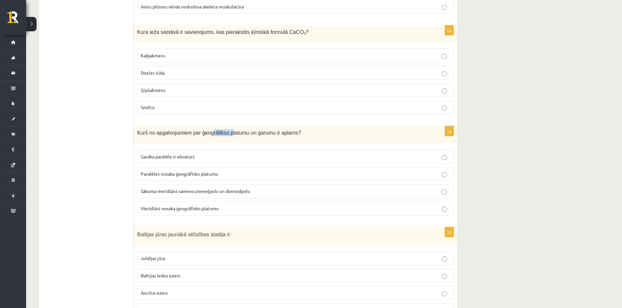
drag, startPoint x: 195, startPoint y: 127, endPoint x: 179, endPoint y: 125, distance: 17.0
click at [185, 130] on span "Kurš no apgalvojumiem par ģeogrāfikso platumu un garumu ir aplams?" at bounding box center [219, 133] width 164 height 6
drag, startPoint x: 239, startPoint y: 128, endPoint x: 197, endPoint y: 126, distance: 41.2
click at [221, 130] on p "Kurš no apgalvojumiem par ģeogrāfikso platumu un garumu ir aplams?" at bounding box center [279, 133] width 284 height 7
drag, startPoint x: 197, startPoint y: 126, endPoint x: 246, endPoint y: 127, distance: 49.0
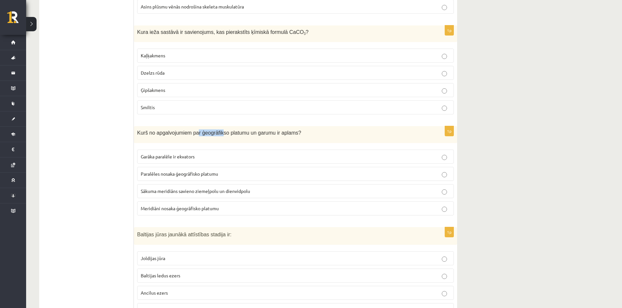
click at [240, 130] on span "Kurš no apgalvojumiem par ģeogrāfikso platumu un garumu ir aplams?" at bounding box center [219, 133] width 164 height 6
click at [216, 130] on span "Kurš no apgalvojumiem par ģeogrāfikso platumu un garumu ir aplams?" at bounding box center [219, 133] width 164 height 6
drag, startPoint x: 233, startPoint y: 125, endPoint x: 252, endPoint y: 125, distance: 18.3
click at [251, 130] on span "Kurš no apgalvojumiem par ģeogrāfikso platumu un garumu ir aplams?" at bounding box center [219, 133] width 164 height 6
drag
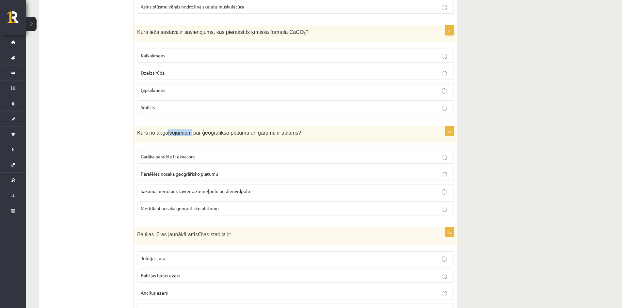
click at [226, 130] on span "Kurš no apgalvojumiem par ģeogrāfikso platumu un garumu ir aplams?" at bounding box center [219, 133] width 164 height 6
click at [191, 130] on div "Kurš no apgalvojumiem par ģeogrāfikso platumu un garumu ir aplams?" at bounding box center [295, 134] width 323 height 17
click at [194, 130] on span "Kurš no apgalvojumiem par ģeogrāfikso platumu un garumu ir aplams?" at bounding box center [219, 133] width 164 height 6
click at [241, 131] on div "Kurš no apgalvojumiem par ģeogrāfikso platumu un garumu ir aplams?" at bounding box center [295, 134] width 323 height 17
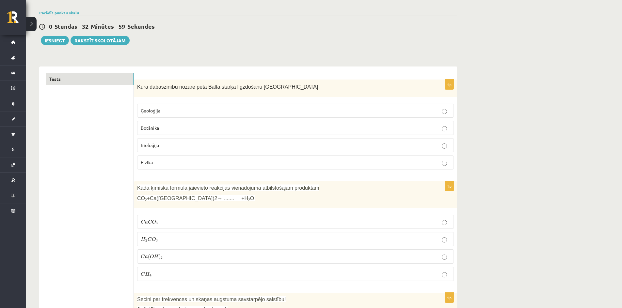
scroll to position [0, 0]
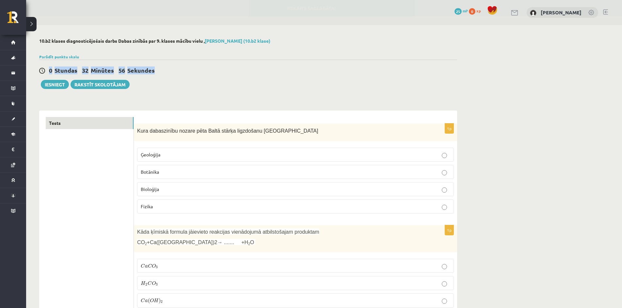
drag, startPoint x: 82, startPoint y: 70, endPoint x: 221, endPoint y: 70, distance: 139.0
click at [224, 77] on div "0 Stundas 32 Minūtes 56 Sekundes Ieskaite saglabāta! Iesniegt Rakstīt skolotājam" at bounding box center [248, 74] width 418 height 29
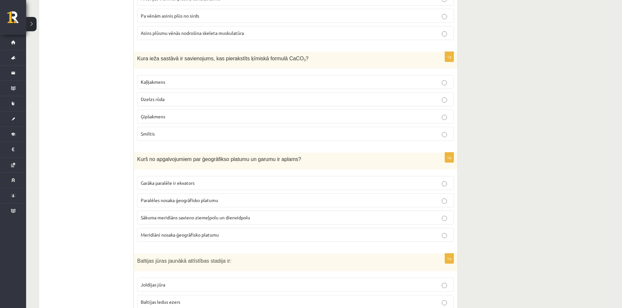
scroll to position [1828, 0]
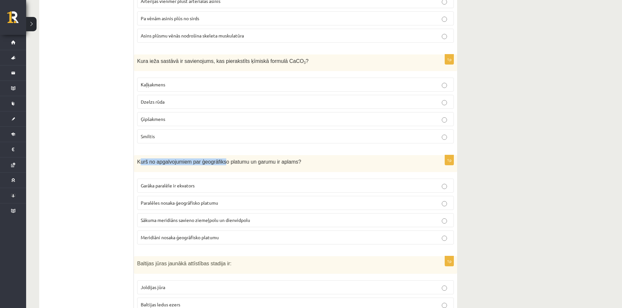
drag, startPoint x: 140, startPoint y: 153, endPoint x: 220, endPoint y: 156, distance: 80.3
click at [220, 159] on span "Kurš no apgalvojumiem par ģeogrāfikso platumu un garumu ir aplams?" at bounding box center [219, 162] width 164 height 6
click at [231, 160] on div "Kurš no apgalvojumiem par ģeogrāfikso platumu un garumu ir aplams?" at bounding box center [295, 163] width 323 height 17
click at [204, 200] on span "Paralēles nosaka ģeogrāfisko platumu" at bounding box center [179, 203] width 77 height 6
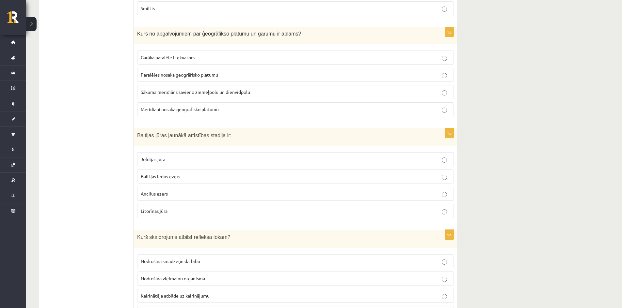
scroll to position [1958, 0]
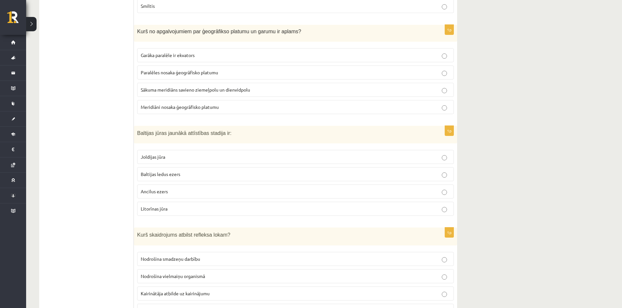
click at [170, 153] on label "Joldijas jūra" at bounding box center [295, 157] width 317 height 14
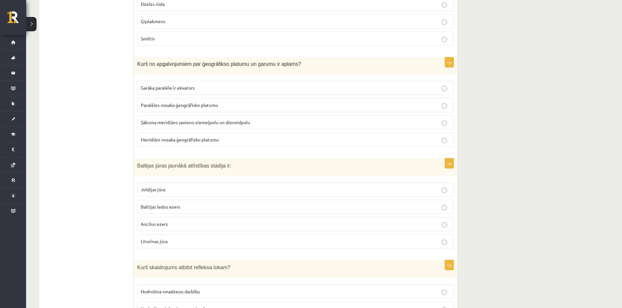
scroll to position [2023, 0]
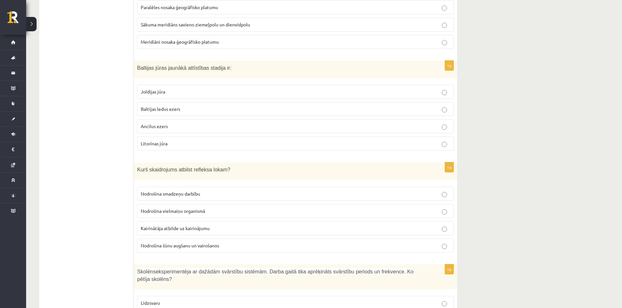
click at [184, 191] on span "Nodrošina smadzeņu darbību" at bounding box center [170, 194] width 59 height 6
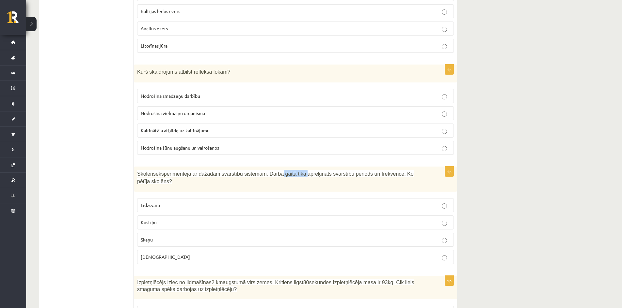
drag, startPoint x: 278, startPoint y: 166, endPoint x: 300, endPoint y: 167, distance: 21.9
click at [294, 171] on span "eksperimentēja ar dažādām svārstību sistēmām. Darba gaitā tika aprēķināts svārs…" at bounding box center [275, 177] width 276 height 13
click at [338, 171] on span "eksperimentēja ar dažādām svārstību sistēmām. Darba gaitā tika aprēķināts svārs…" at bounding box center [275, 177] width 276 height 13
drag, startPoint x: 338, startPoint y: 167, endPoint x: 379, endPoint y: 172, distance: 40.7
click at [370, 172] on div "Skolēns eksperimentēja ar dažādām svārstību sistēmām. Darba gaitā tika aprēķinā…" at bounding box center [295, 179] width 323 height 25
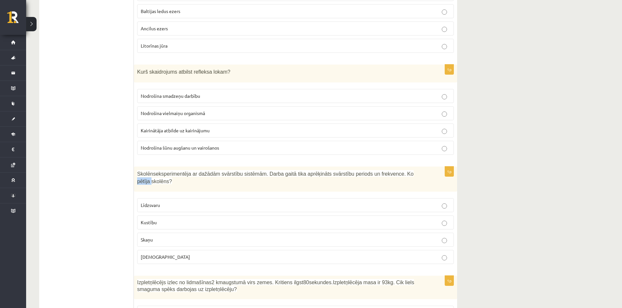
drag, startPoint x: 387, startPoint y: 167, endPoint x: 412, endPoint y: 167, distance: 24.5
click at [405, 171] on span "eksperimentēja ar dažādām svārstību sistēmām. Darba gaitā tika aprēķināts svārs…" at bounding box center [275, 177] width 276 height 13
drag, startPoint x: 430, startPoint y: 170, endPoint x: 375, endPoint y: 178, distance: 55.8
click at [430, 170] on div "Skolēns eksperimentēja ar dažādām svārstību sistēmām. Darba gaitā tika aprēķinā…" at bounding box center [295, 179] width 323 height 25
drag, startPoint x: 221, startPoint y: 168, endPoint x: 274, endPoint y: 170, distance: 53.2
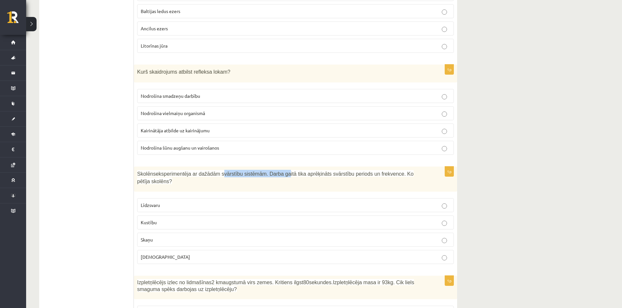
click at [274, 170] on p "Skolēns eksperimentēja ar dažādām svārstību sistēmām. Darba gaitā tika aprēķinā…" at bounding box center [279, 177] width 284 height 15
click at [139, 176] on div "Skolēns eksperimentēja ar dažādām svārstību sistēmām. Darba gaitā tika aprēķinā…" at bounding box center [295, 179] width 323 height 25
click at [171, 237] on p "Skaņu" at bounding box center [295, 240] width 309 height 7
click at [186, 254] on p "Gaismu" at bounding box center [295, 257] width 309 height 7
click at [180, 233] on label "Skaņu" at bounding box center [295, 240] width 317 height 14
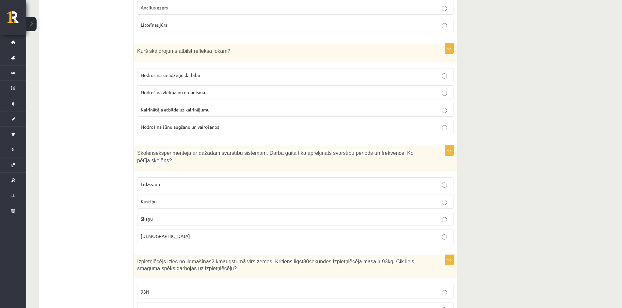
scroll to position [2154, 0]
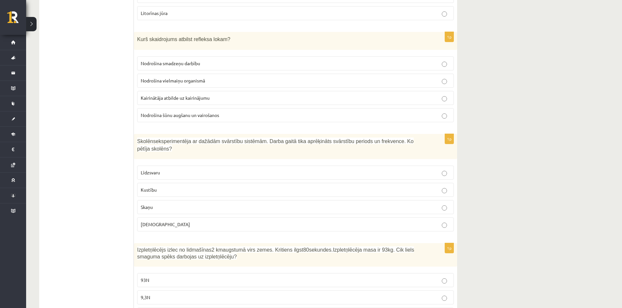
click at [164, 183] on label "Kustību" at bounding box center [295, 190] width 317 height 14
click at [175, 204] on p "Skaņu" at bounding box center [295, 207] width 309 height 7
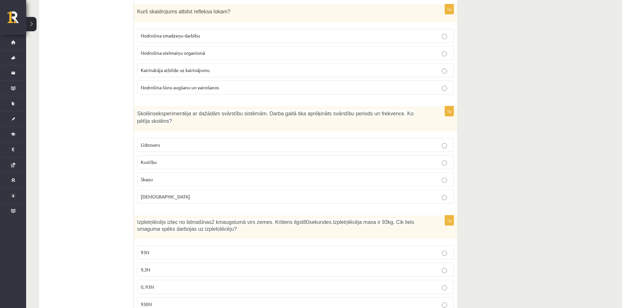
scroll to position [2219, 0]
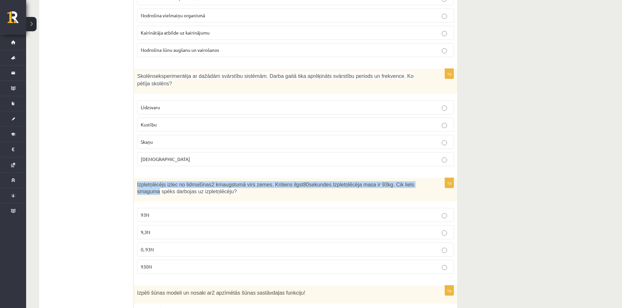
drag, startPoint x: 137, startPoint y: 170, endPoint x: 410, endPoint y: 164, distance: 273.2
click at [410, 178] on div "Izpletņlēcējs izlec no lidmašīnas 2 km augstumā virs zemes. Kritiens ilgst 80 s…" at bounding box center [295, 189] width 323 height 23
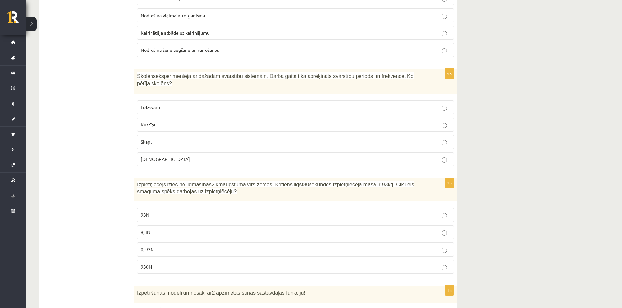
click at [412, 181] on p "Izpletņlēcējs izlec no lidmašīnas 2 km augstumā virs zemes. Kritiens ilgst 80 s…" at bounding box center [279, 187] width 284 height 13
click at [188, 226] on label "9,3N" at bounding box center [295, 233] width 317 height 14
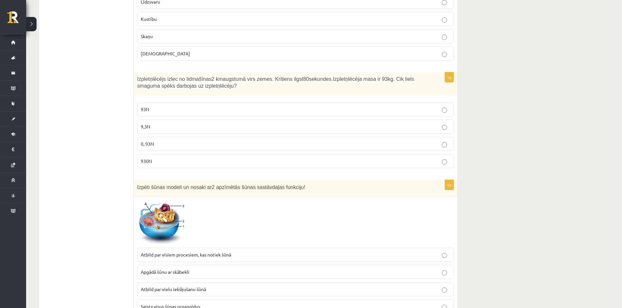
scroll to position [2382, 0]
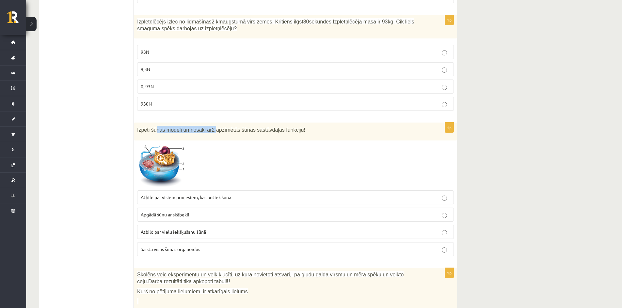
drag, startPoint x: 174, startPoint y: 121, endPoint x: 219, endPoint y: 122, distance: 44.7
click at [211, 123] on div "Izpēti šūnas modeli un nosaki ar 2 apzīmētās šūnas sastāvdaļas funkciju!" at bounding box center [295, 132] width 323 height 18
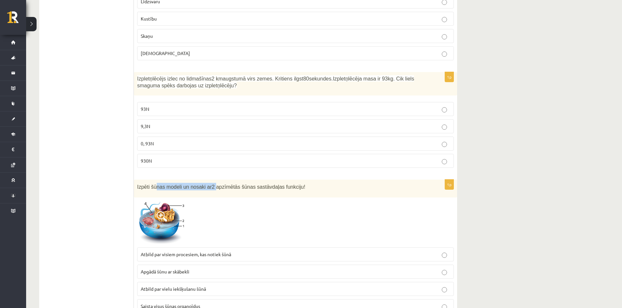
scroll to position [2314, 0]
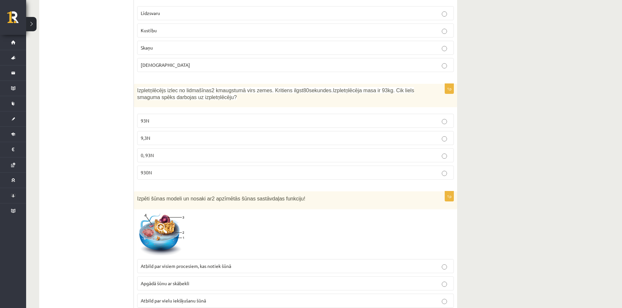
click at [275, 213] on div at bounding box center [295, 235] width 317 height 44
drag, startPoint x: 138, startPoint y: 183, endPoint x: 246, endPoint y: 187, distance: 108.1
click at [246, 195] on p "Izpēti šūnas modeli un nosaki ar 2 apzīmētās šūnas sastāvdaļas funkciju!" at bounding box center [279, 199] width 284 height 8
click at [288, 213] on div at bounding box center [295, 235] width 317 height 44
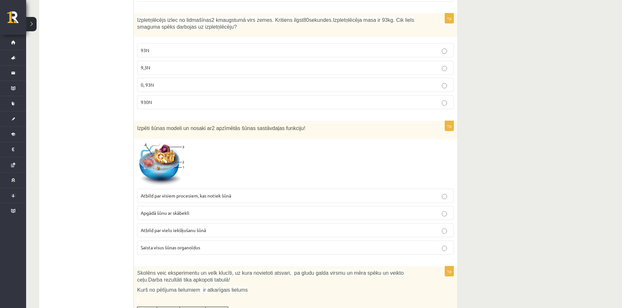
scroll to position [2411, 0]
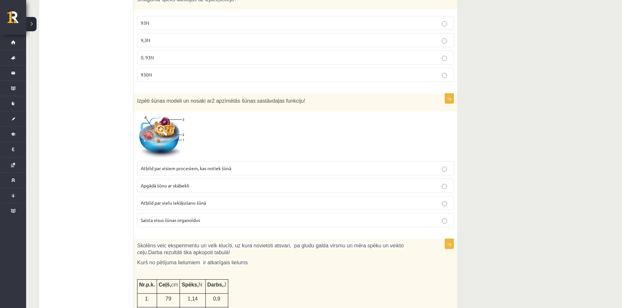
click at [174, 123] on img at bounding box center [161, 137] width 49 height 44
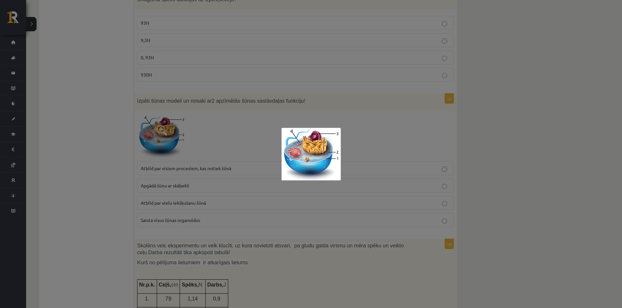
click at [169, 118] on div at bounding box center [311, 154] width 622 height 308
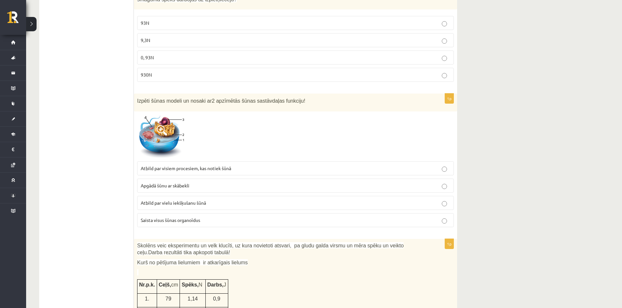
click at [159, 125] on span at bounding box center [162, 130] width 10 height 10
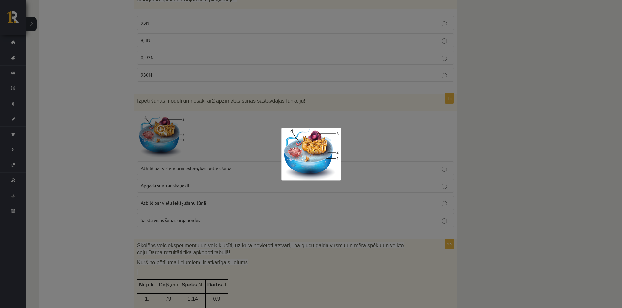
click at [164, 174] on div at bounding box center [311, 154] width 622 height 308
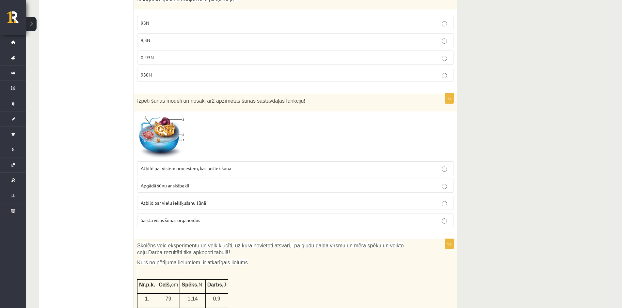
click at [201, 200] on span "Atbild par vielu iekšķušanu šūnā" at bounding box center [173, 203] width 65 height 6
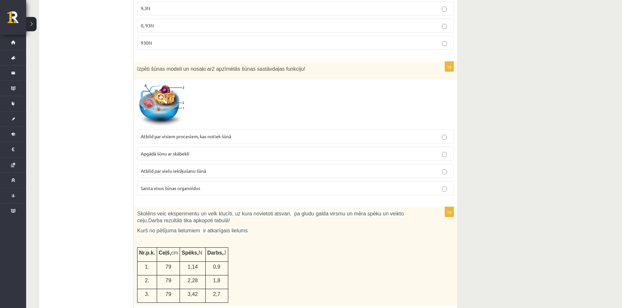
scroll to position [2542, 0]
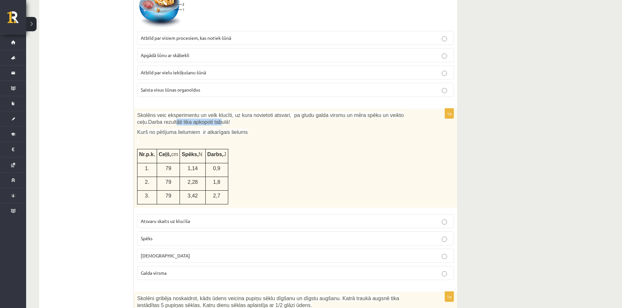
drag, startPoint x: 163, startPoint y: 102, endPoint x: 190, endPoint y: 108, distance: 27.0
click at [190, 119] on span "Darba rezultāti tika apkopoti tabulā!" at bounding box center [189, 122] width 82 height 6
click at [197, 119] on span "Darba rezultāti tika apkopoti tabulā!" at bounding box center [189, 122] width 82 height 6
click at [218, 113] on div "Skolēns veic eksperimentu un velk klucīti, uz kura novietoti atsvari, pa gludu …" at bounding box center [295, 158] width 323 height 99
drag, startPoint x: 140, startPoint y: 117, endPoint x: 233, endPoint y: 115, distance: 93.0
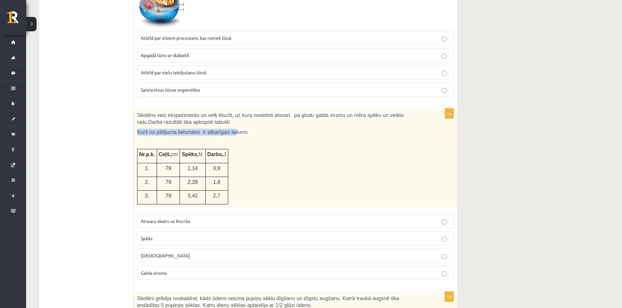
click at [229, 114] on div "Skolēns veic eksperimentu un velk klucīti, uz kura novietoti atsvari, pa gludu …" at bounding box center [295, 158] width 323 height 99
click at [264, 129] on p "Kurš no pētījuma lielumiem ir atkarīgais lielums" at bounding box center [279, 132] width 284 height 7
click at [168, 249] on label "Attālums" at bounding box center [295, 256] width 317 height 14
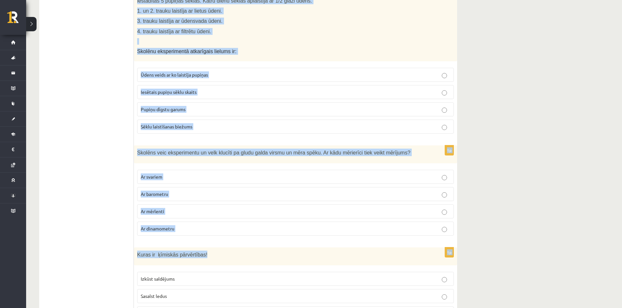
scroll to position [2836, 0]
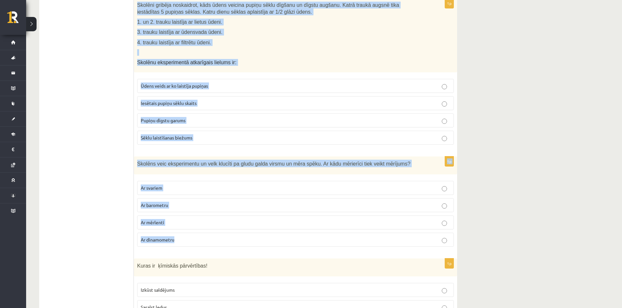
drag, startPoint x: 137, startPoint y: 119, endPoint x: 246, endPoint y: 229, distance: 153.9
copy form "Skolēni gribēja noskaidrot, kāds ūdens veicina pupiņu sēklu dīgšanu un dīgstu a…"
drag, startPoint x: 292, startPoint y: 35, endPoint x: 287, endPoint y: 45, distance: 11.8
click at [292, 49] on p at bounding box center [279, 52] width 284 height 7
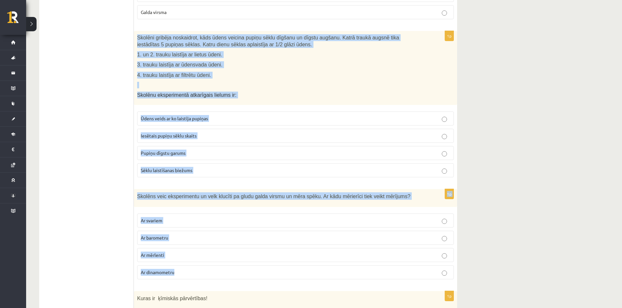
click at [271, 66] on div "Skolēni gribēja noskaidrot, kāds ūdens veicina pupiņu sēklu dīgšanu un dīgstu a…" at bounding box center [295, 68] width 323 height 74
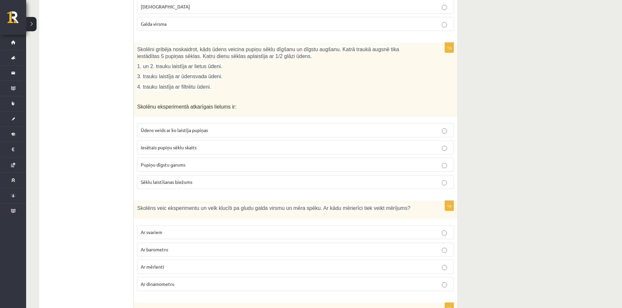
scroll to position [2803, 0]
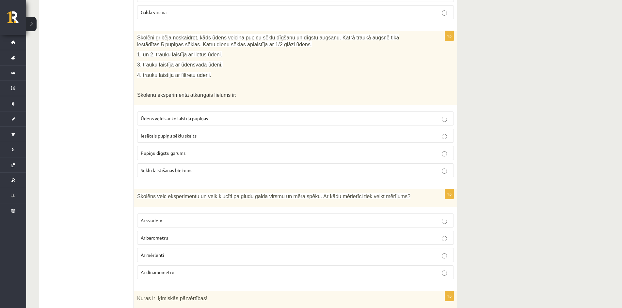
click at [198, 116] on span "Ūdens veids ar ko laistīja pupiņas" at bounding box center [174, 119] width 67 height 6
click at [189, 269] on p "Ar dinamometru" at bounding box center [295, 272] width 309 height 7
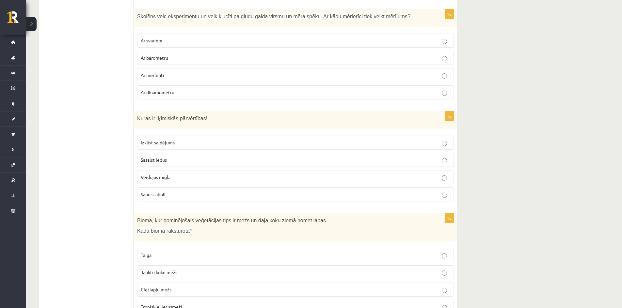
scroll to position [2999, 0]
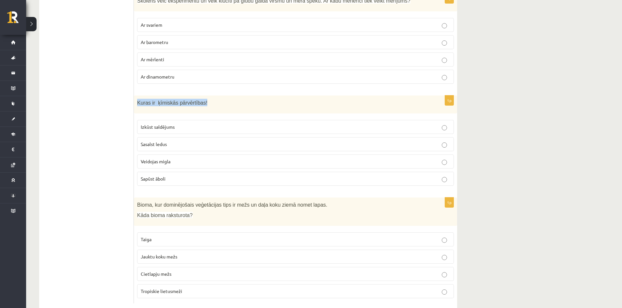
drag, startPoint x: 155, startPoint y: 88, endPoint x: 201, endPoint y: 92, distance: 46.2
click at [201, 96] on div "Kuras ir ķīmiskās pārvērtības!" at bounding box center [295, 105] width 323 height 18
click at [203, 96] on div "Kuras ir ķīmiskās pārvērtības!" at bounding box center [295, 105] width 323 height 18
drag, startPoint x: 140, startPoint y: 89, endPoint x: 210, endPoint y: 86, distance: 69.3
click at [210, 99] on p "Kuras ir ķīmiskās pārvērtības!" at bounding box center [279, 103] width 284 height 8
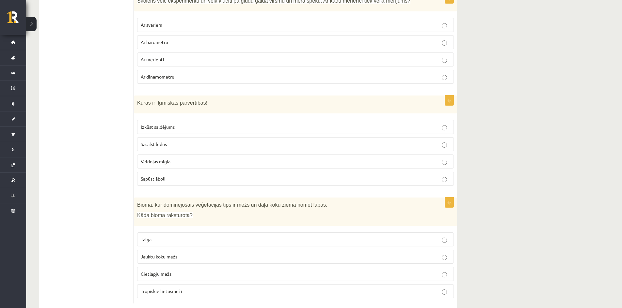
click at [183, 176] on p "Sapūst āboli" at bounding box center [295, 179] width 309 height 7
drag, startPoint x: 140, startPoint y: 189, endPoint x: 232, endPoint y: 190, distance: 92.7
click at [232, 202] on span "Bioma, kur dominējošais veģetācijas tips ir mežs un daļa koku ziemā nomet lapas." at bounding box center [232, 205] width 190 height 6
drag, startPoint x: 157, startPoint y: 189, endPoint x: 138, endPoint y: 188, distance: 19.0
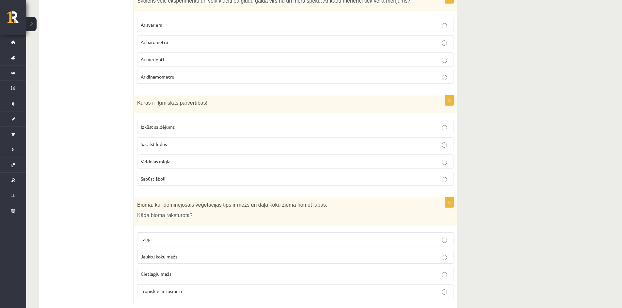
click at [138, 202] on span "Bioma, kur dominējošais veģetācijas tips ir mežs un daļa koku ziemā nomet lapas." at bounding box center [232, 205] width 190 height 6
drag, startPoint x: 141, startPoint y: 190, endPoint x: 309, endPoint y: 190, distance: 167.7
click at [309, 202] on span "Bioma, kur dominējošais veģetācijas tips ir mežs un daļa koku ziemā nomet lapas." at bounding box center [232, 205] width 190 height 6
drag, startPoint x: 142, startPoint y: 203, endPoint x: 207, endPoint y: 204, distance: 65.6
click at [193, 212] on p "Kāda bioma raksturota?" at bounding box center [279, 215] width 284 height 7
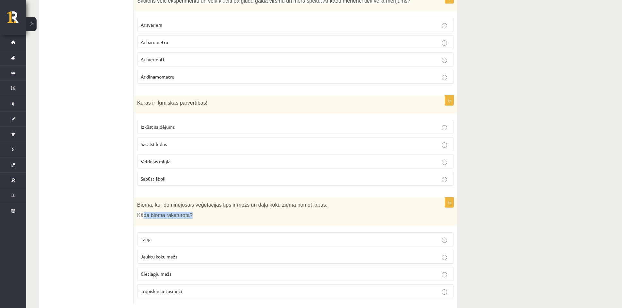
click at [215, 206] on div "Bioma, kur dominējošais veģetācijas tips ir mežs un daļa koku ziemā nomet lapas…" at bounding box center [295, 212] width 323 height 28
drag, startPoint x: 220, startPoint y: 190, endPoint x: 264, endPoint y: 189, distance: 43.7
click at [264, 202] on span "Bioma, kur dominējošais veģetācijas tips ir mežs un daļa koku ziemā nomet lapas." at bounding box center [232, 205] width 190 height 6
drag, startPoint x: 273, startPoint y: 190, endPoint x: 288, endPoint y: 195, distance: 15.5
click at [292, 202] on span "Bioma, kur dominējošais veģetācijas tips ir mežs un daļa koku ziemā nomet lapas." at bounding box center [232, 205] width 190 height 6
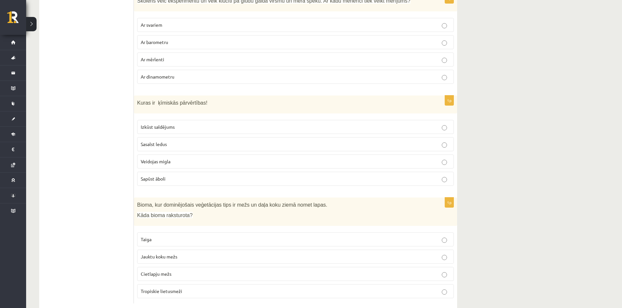
click at [282, 212] on p "Kāda bioma raksturota?" at bounding box center [279, 215] width 284 height 7
click at [176, 271] on p "Cietlapju mežs" at bounding box center [295, 274] width 309 height 7
click at [170, 250] on label "Jauktu koku mežs" at bounding box center [295, 257] width 317 height 14
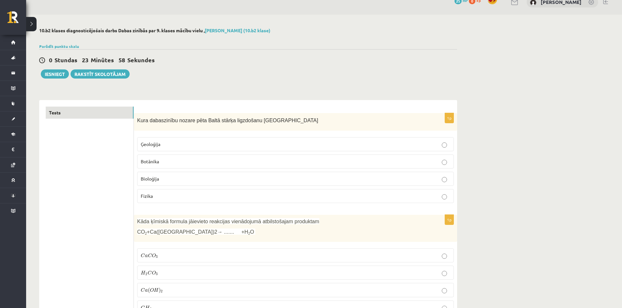
scroll to position [0, 0]
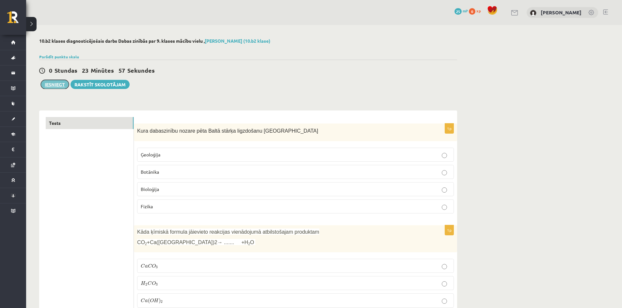
click at [58, 84] on button "Iesniegt" at bounding box center [55, 84] width 28 height 9
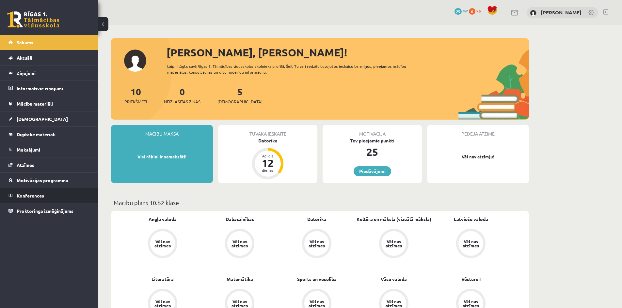
click at [35, 194] on span "Konferences" at bounding box center [30, 196] width 27 height 6
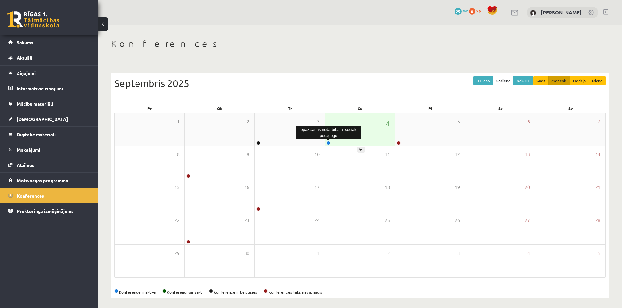
click at [329, 142] on link at bounding box center [328, 143] width 4 height 4
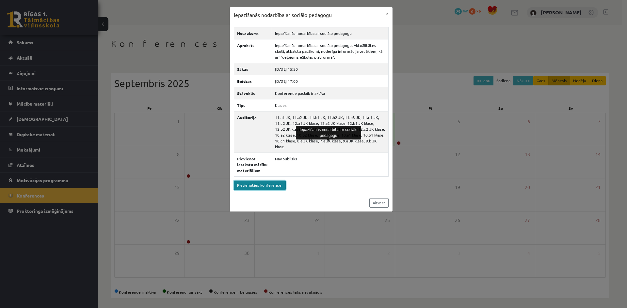
click at [260, 181] on link "Pievienoties konferencei" at bounding box center [260, 185] width 52 height 9
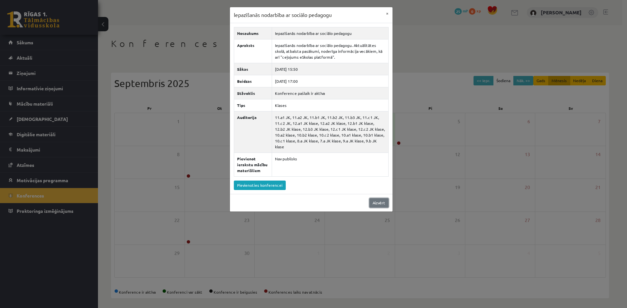
drag, startPoint x: 380, startPoint y: 199, endPoint x: 379, endPoint y: 195, distance: 4.7
click at [380, 199] on link "Aizvērt" at bounding box center [378, 202] width 19 height 9
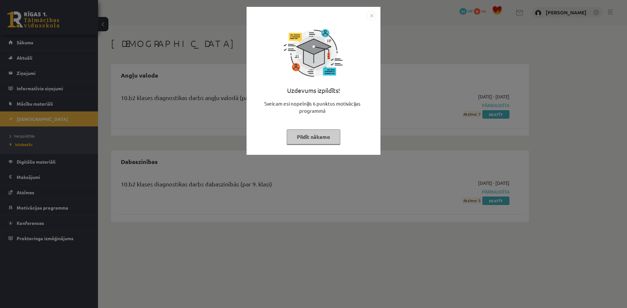
click at [371, 14] on img "Close" at bounding box center [372, 16] width 10 height 10
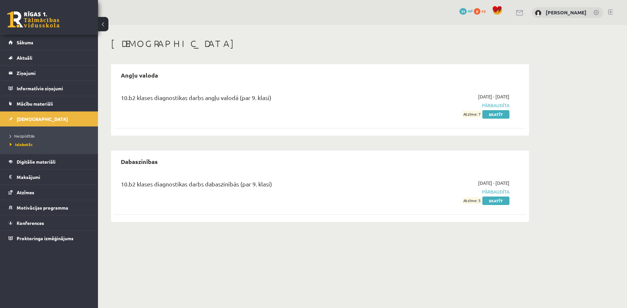
click at [481, 200] on span "Atzīme: 5" at bounding box center [471, 200] width 19 height 7
click at [436, 181] on div "[DATE] - [DATE] Pārbaudīta Atzīme: 5 Skatīt" at bounding box center [447, 192] width 133 height 24
click at [481, 200] on span "Atzīme: 5" at bounding box center [471, 200] width 19 height 7
click at [481, 199] on span "Atzīme: 5" at bounding box center [471, 200] width 19 height 7
click at [479, 200] on span "Atzīme: 5" at bounding box center [471, 200] width 19 height 7
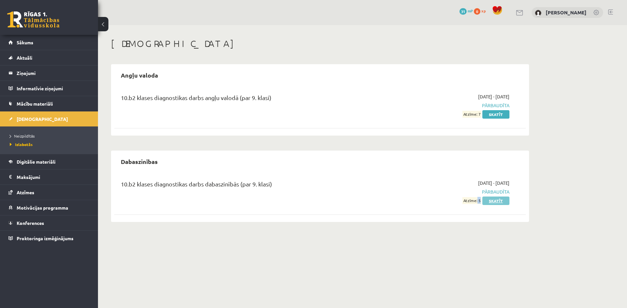
click at [495, 200] on link "Skatīt" at bounding box center [495, 201] width 27 height 8
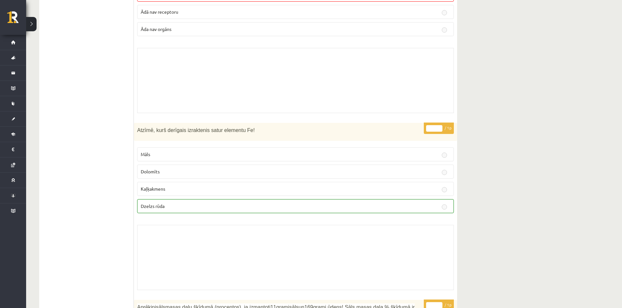
scroll to position [1208, 0]
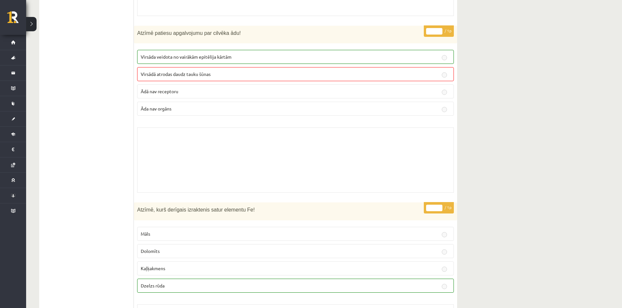
click at [170, 76] on span "Virsādā atrodas daudz tauku šūnas" at bounding box center [176, 74] width 70 height 6
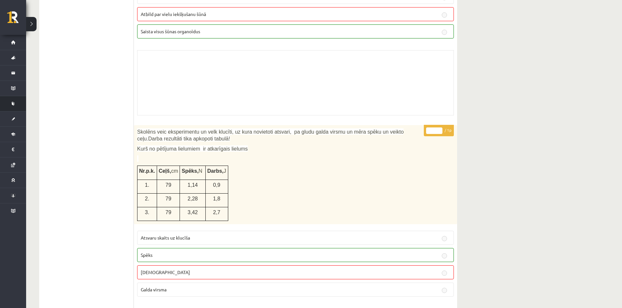
scroll to position [4174, 0]
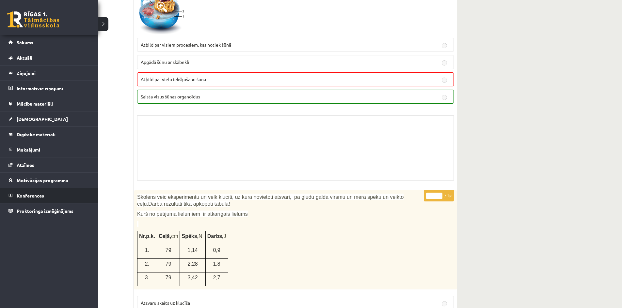
click at [40, 194] on span "Konferences" at bounding box center [30, 196] width 27 height 6
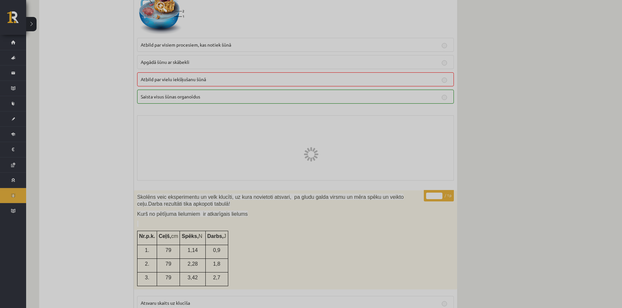
scroll to position [4, 0]
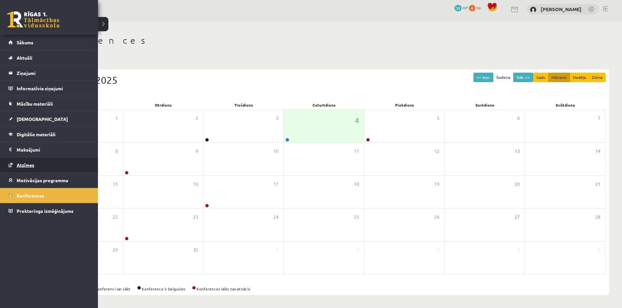
click at [34, 166] on span "Atzīmes" at bounding box center [26, 165] width 18 height 6
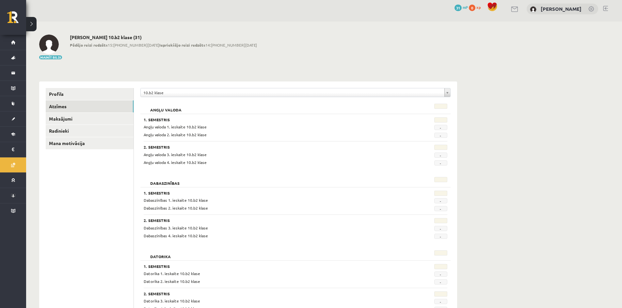
drag, startPoint x: 438, startPoint y: 130, endPoint x: 444, endPoint y: 129, distance: 6.3
click at [444, 129] on span "-" at bounding box center [440, 127] width 13 height 5
click at [70, 131] on link "Radinieki" at bounding box center [90, 131] width 88 height 12
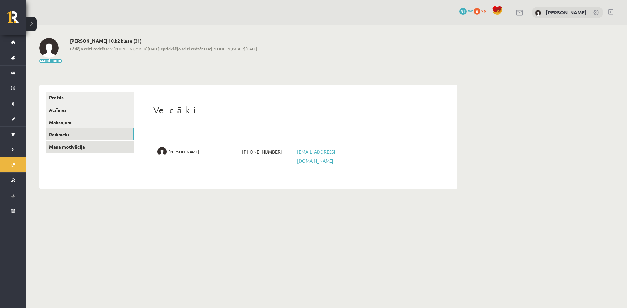
click at [77, 144] on link "Mana motivācija" at bounding box center [90, 147] width 88 height 12
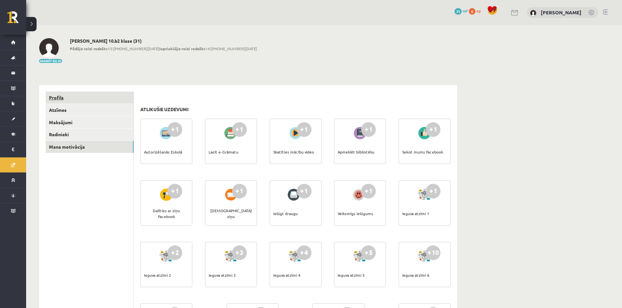
click at [58, 98] on link "Profils" at bounding box center [90, 98] width 88 height 12
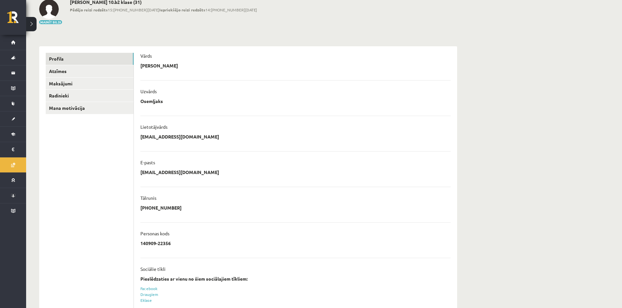
scroll to position [85, 0]
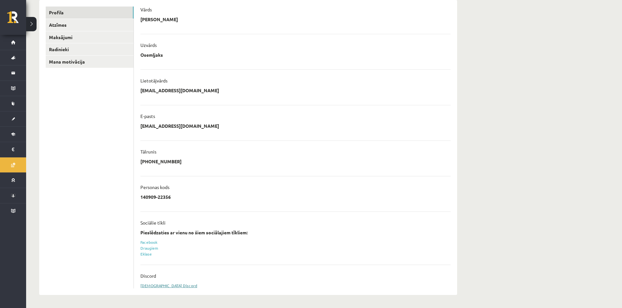
click at [157, 286] on link "Sasaistīt Discord" at bounding box center [168, 285] width 57 height 5
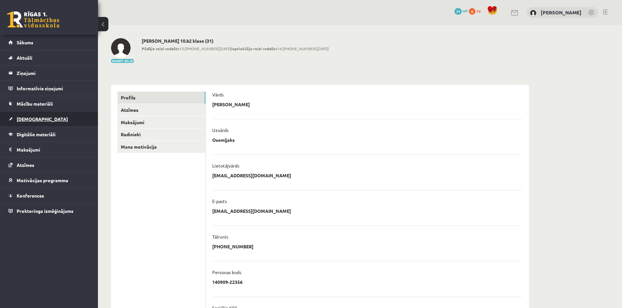
click at [31, 118] on span "[DEMOGRAPHIC_DATA]" at bounding box center [42, 119] width 51 height 6
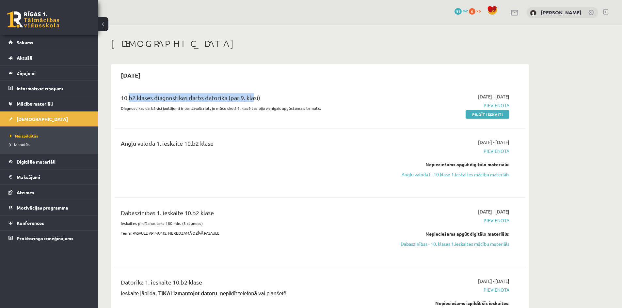
drag, startPoint x: 267, startPoint y: 103, endPoint x: 276, endPoint y: 104, distance: 9.2
click at [268, 103] on div "10.b2 klases diagnostikas darbs datorikā (par 9. klasi)" at bounding box center [249, 99] width 256 height 12
click at [297, 102] on div "10.b2 klases diagnostikas darbs datorikā (par 9. klasi)" at bounding box center [249, 99] width 256 height 12
click at [21, 40] on span "Sākums" at bounding box center [25, 42] width 17 height 6
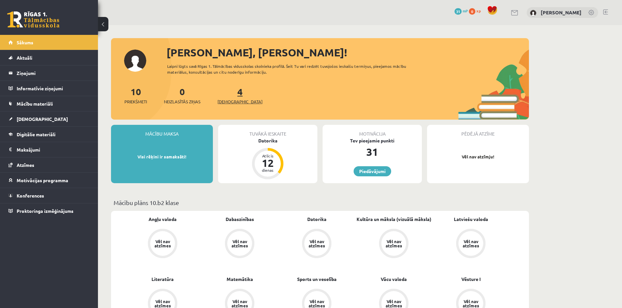
click at [231, 95] on link "4 Ieskaites" at bounding box center [239, 95] width 45 height 19
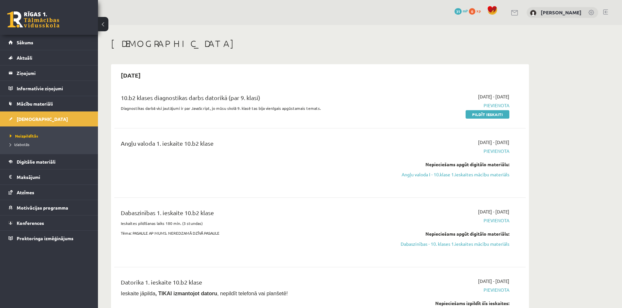
click at [43, 16] on link at bounding box center [33, 19] width 52 height 16
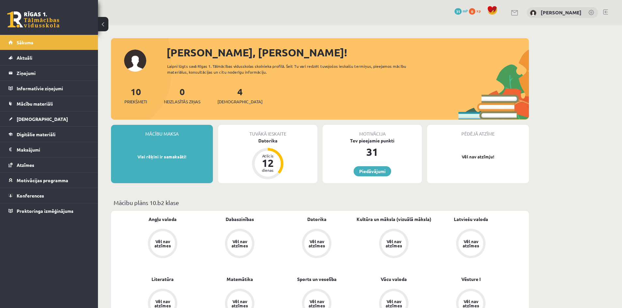
drag, startPoint x: 236, startPoint y: 93, endPoint x: 244, endPoint y: 94, distance: 7.6
click at [244, 94] on div "10 Priekšmeti 0 Neizlasītās ziņas 4 Ieskaites" at bounding box center [320, 102] width 418 height 35
click at [269, 98] on div "10 Priekšmeti 0 Neizlasītās ziņas 4 Ieskaites" at bounding box center [320, 102] width 418 height 35
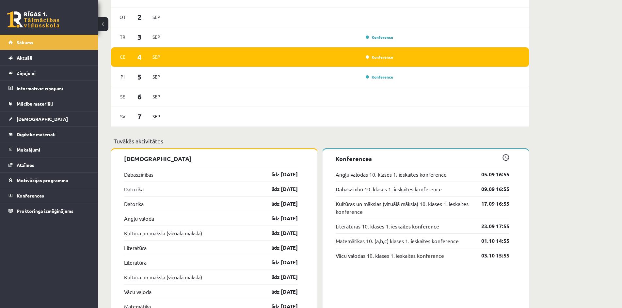
scroll to position [424, 0]
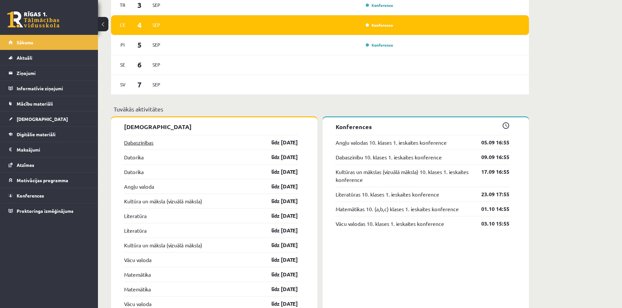
click at [140, 145] on link "Dabaszinības" at bounding box center [138, 143] width 29 height 8
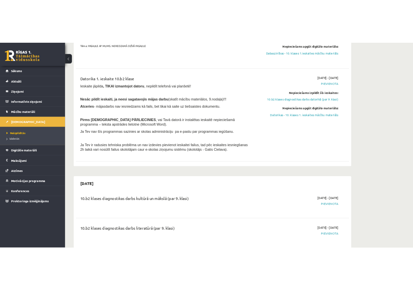
scroll to position [245, 0]
